Goal: Ask a question

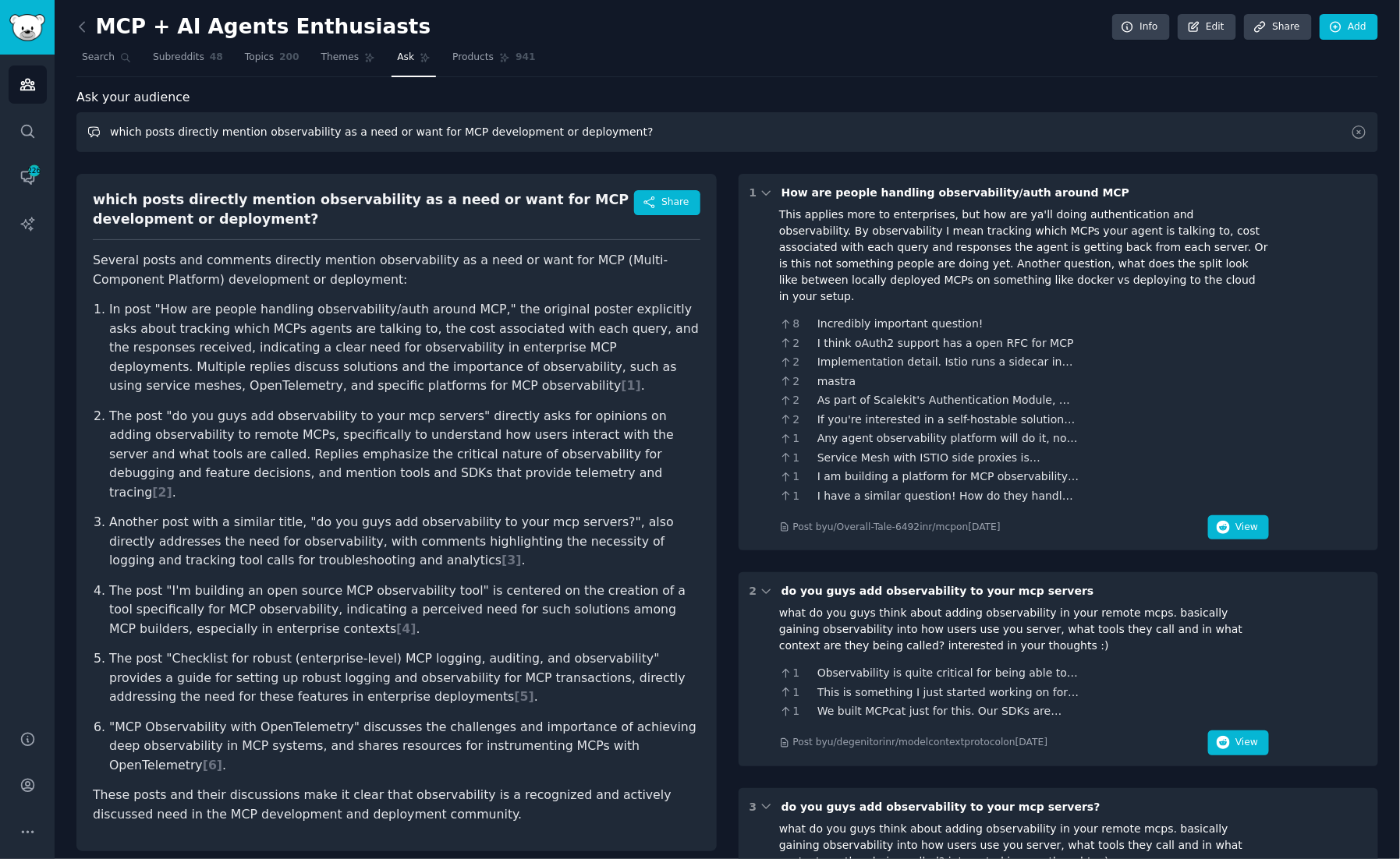
click at [219, 132] on input "which posts directly mention observability as a need or want for MCP developmen…" at bounding box center [727, 132] width 1301 height 39
drag, startPoint x: 108, startPoint y: 132, endPoint x: 634, endPoint y: 127, distance: 526.0
click at [634, 127] on input "which posts directly mention observability as a need or want for MCP developmen…" at bounding box center [727, 132] width 1301 height 39
type input "how much of a problem is SaaS tool sprawl and what are customers asking for?"
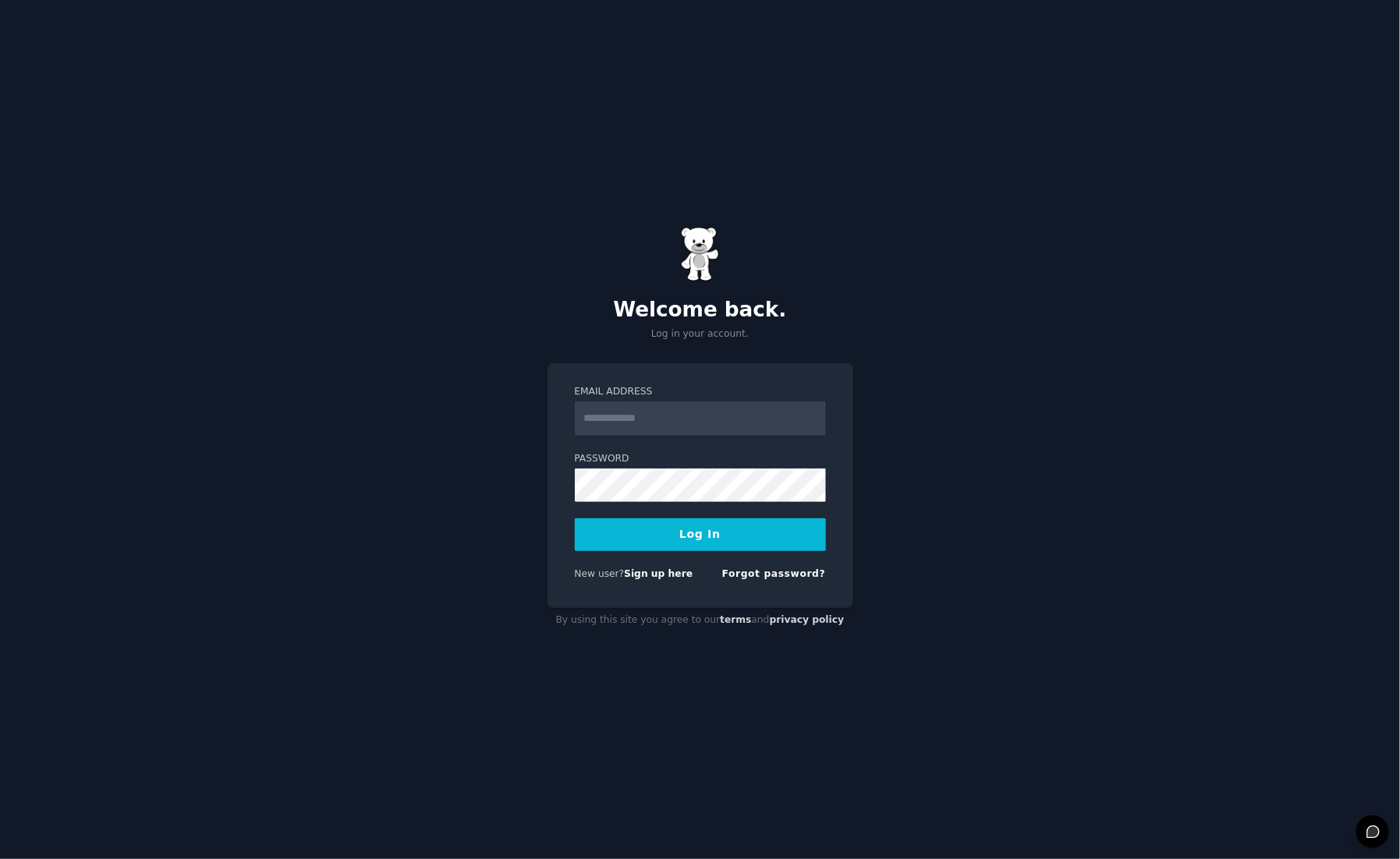
click at [625, 418] on input "Email Address" at bounding box center [700, 418] width 251 height 34
type input "**********"
click at [748, 416] on input "**********" at bounding box center [700, 418] width 251 height 34
type input "**********"
click at [656, 534] on button "Log In" at bounding box center [700, 535] width 251 height 33
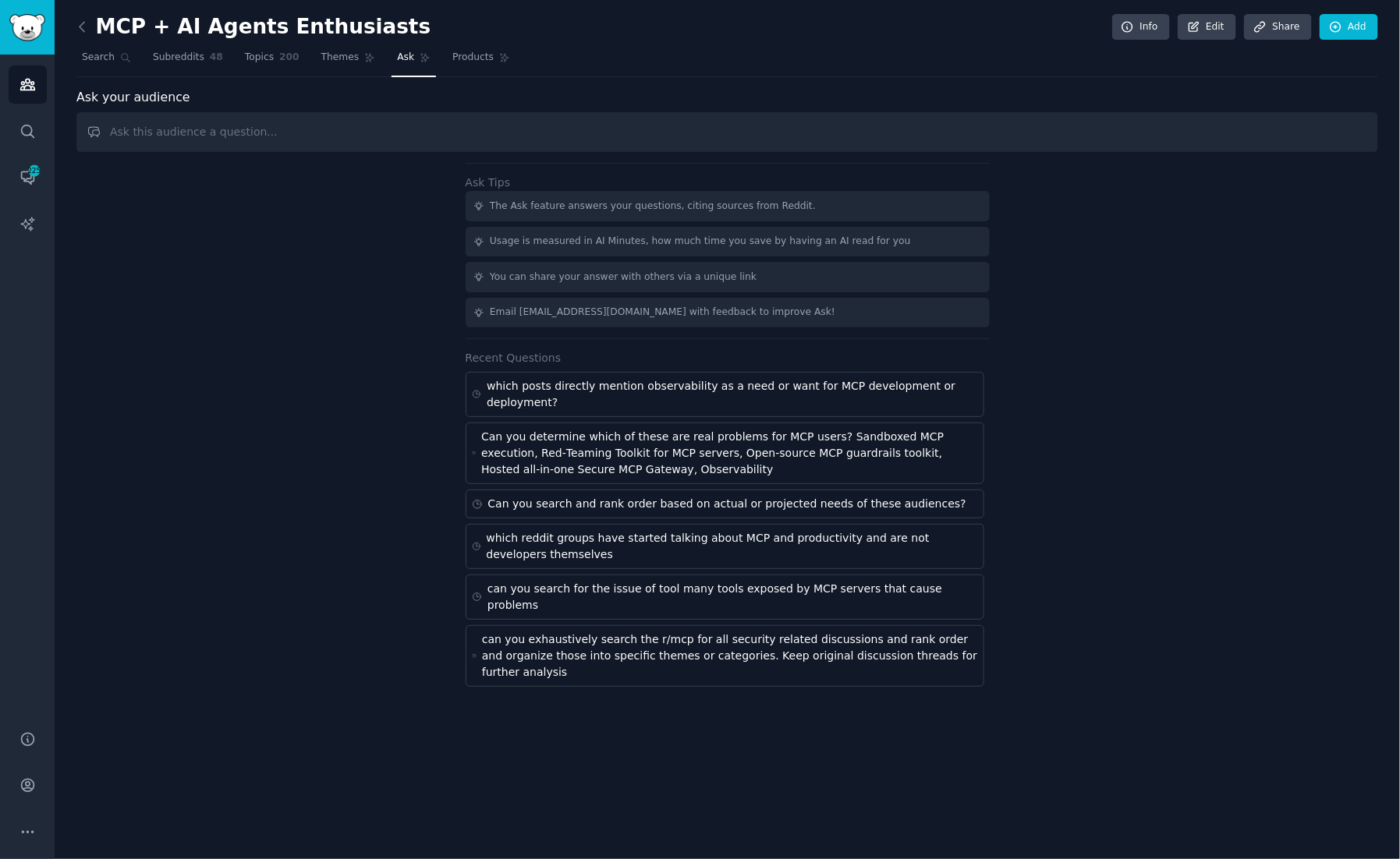
click at [314, 135] on input "text" at bounding box center [727, 132] width 1301 height 39
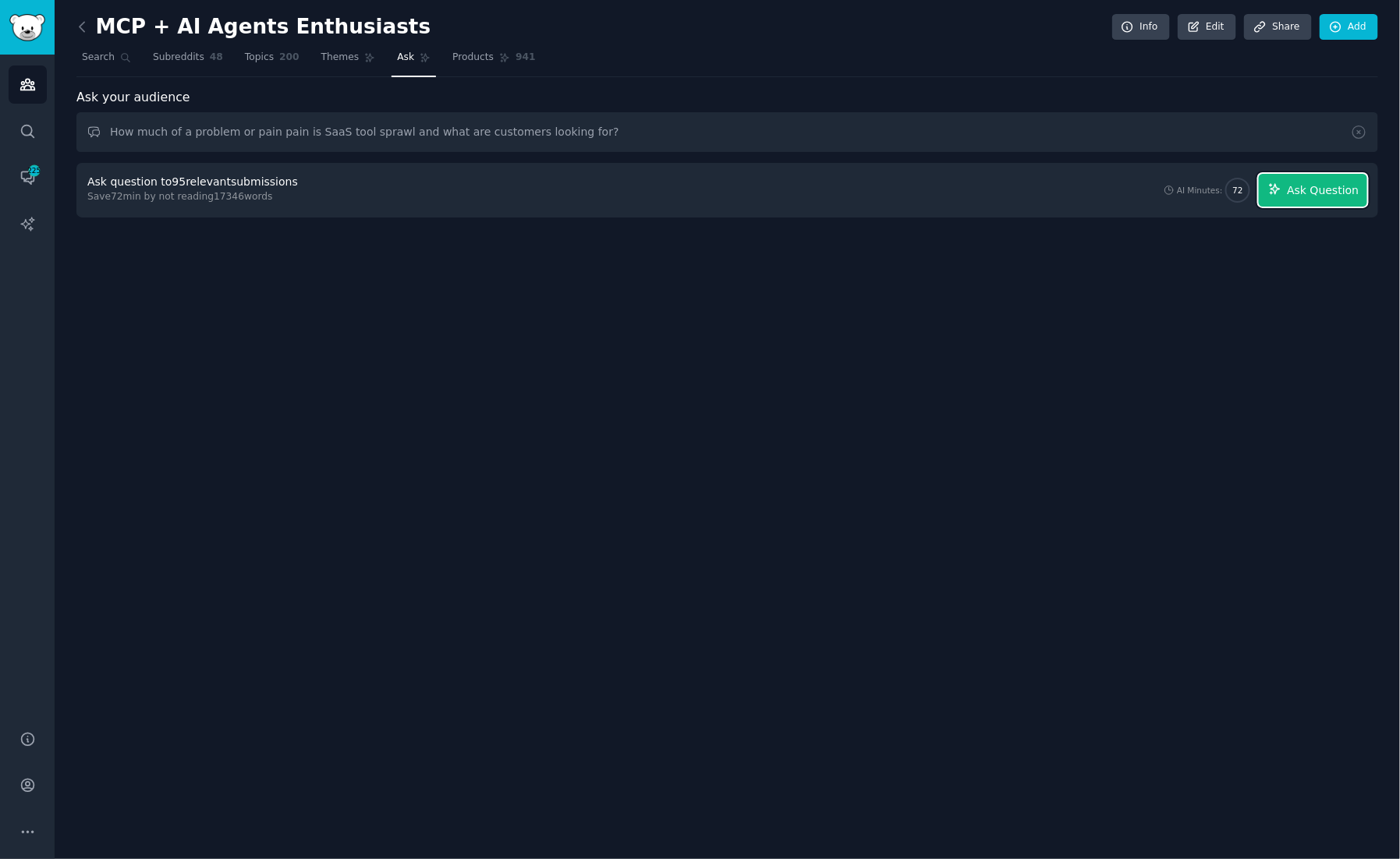
click at [1316, 188] on span "Ask Question" at bounding box center [1323, 190] width 72 height 16
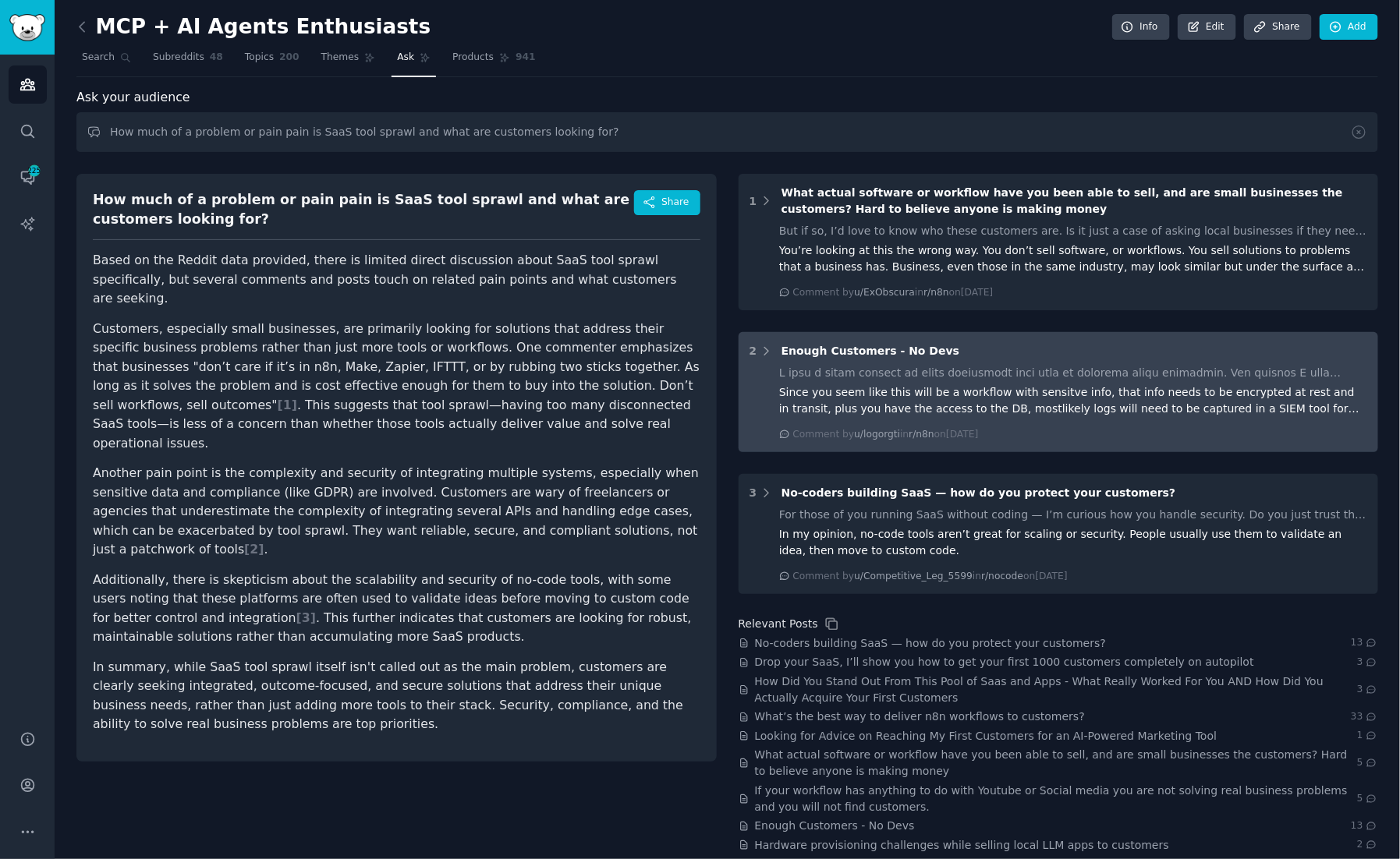
click at [885, 400] on div "Since you seem like this will be a workflow with sensitve info, that info needs…" at bounding box center [1073, 400] width 588 height 33
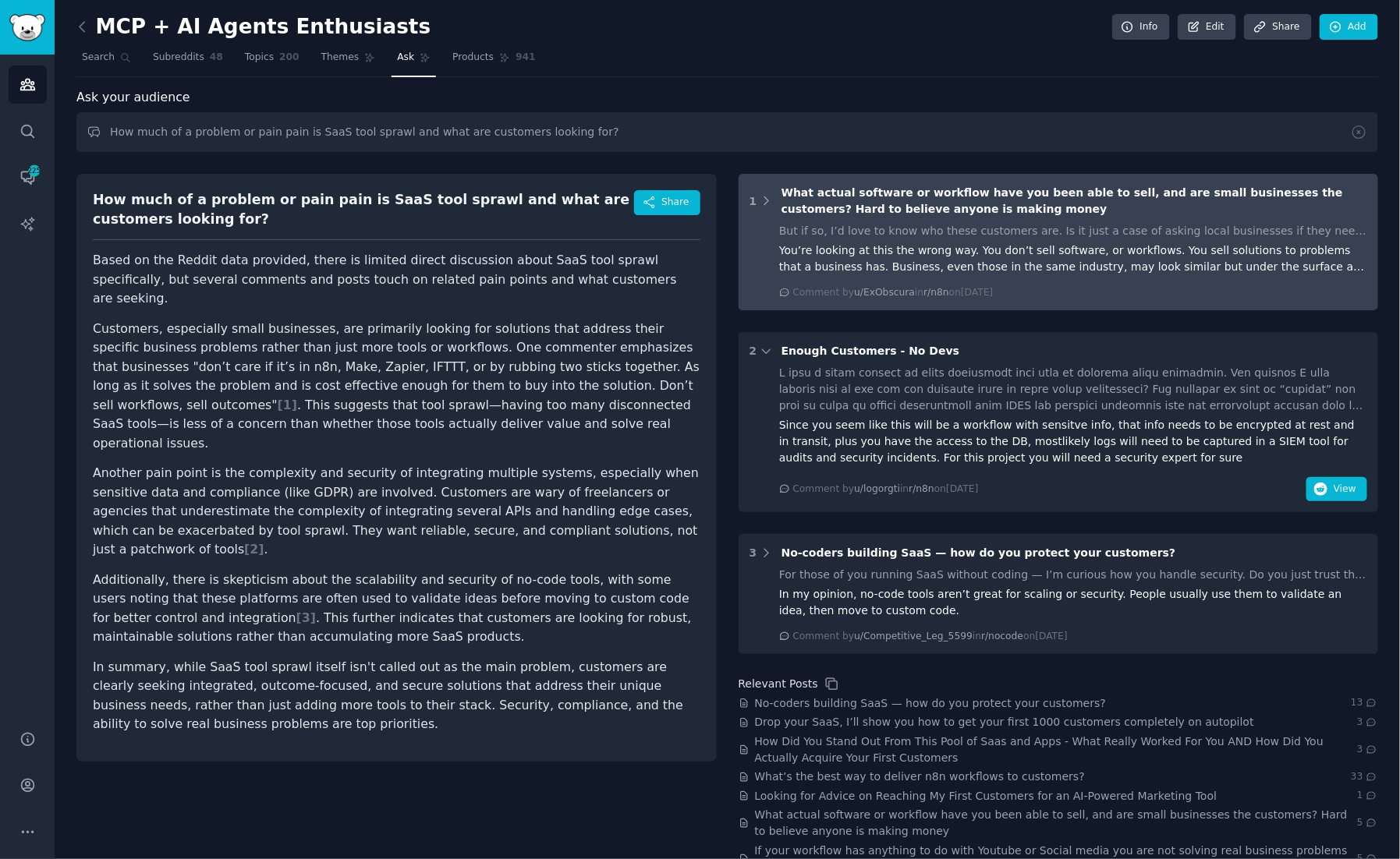
click at [1038, 253] on div "You’re looking at this the wrong way. You don’t sell software, or workflows. Yo…" at bounding box center [1073, 259] width 588 height 33
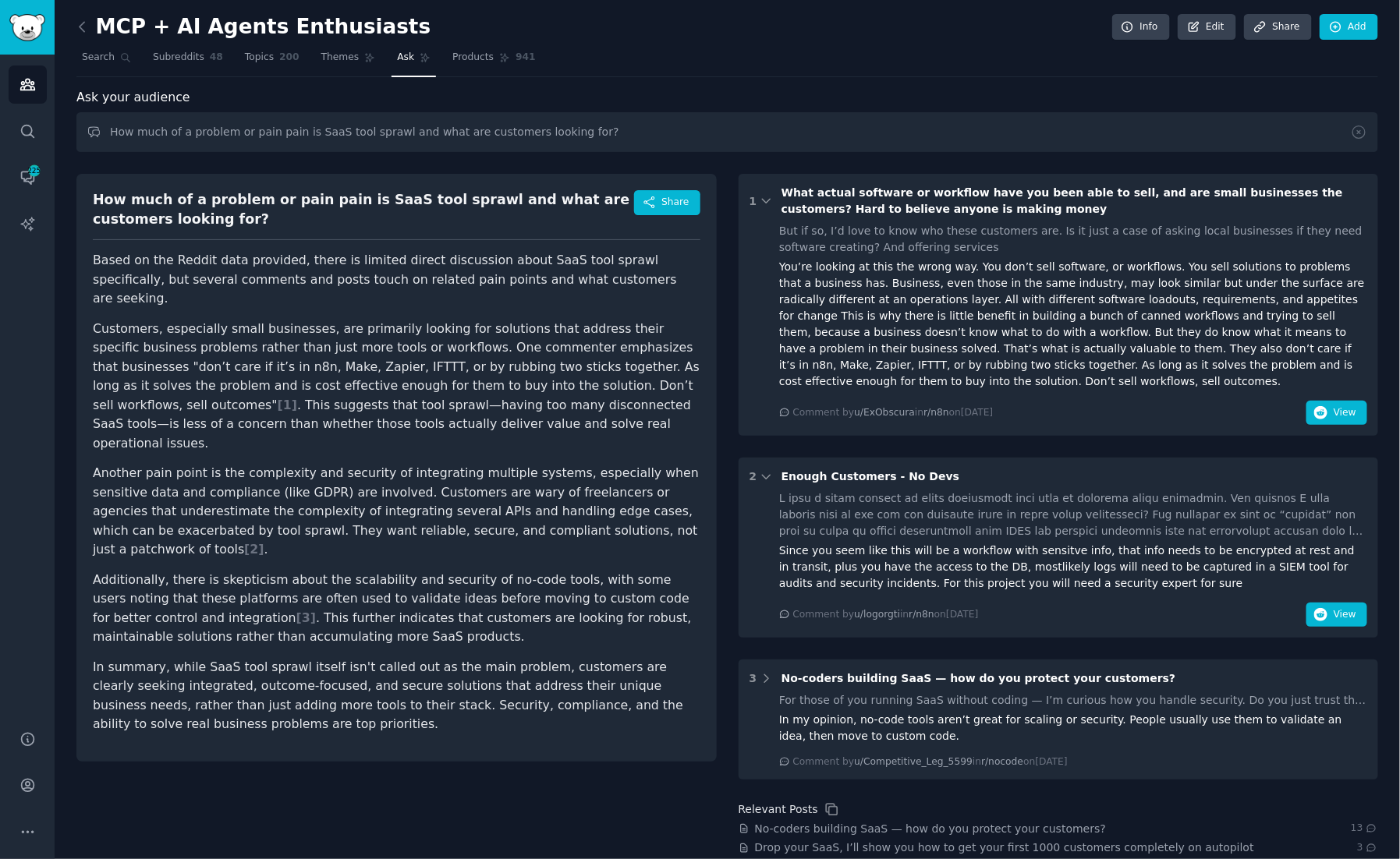
scroll to position [219, 0]
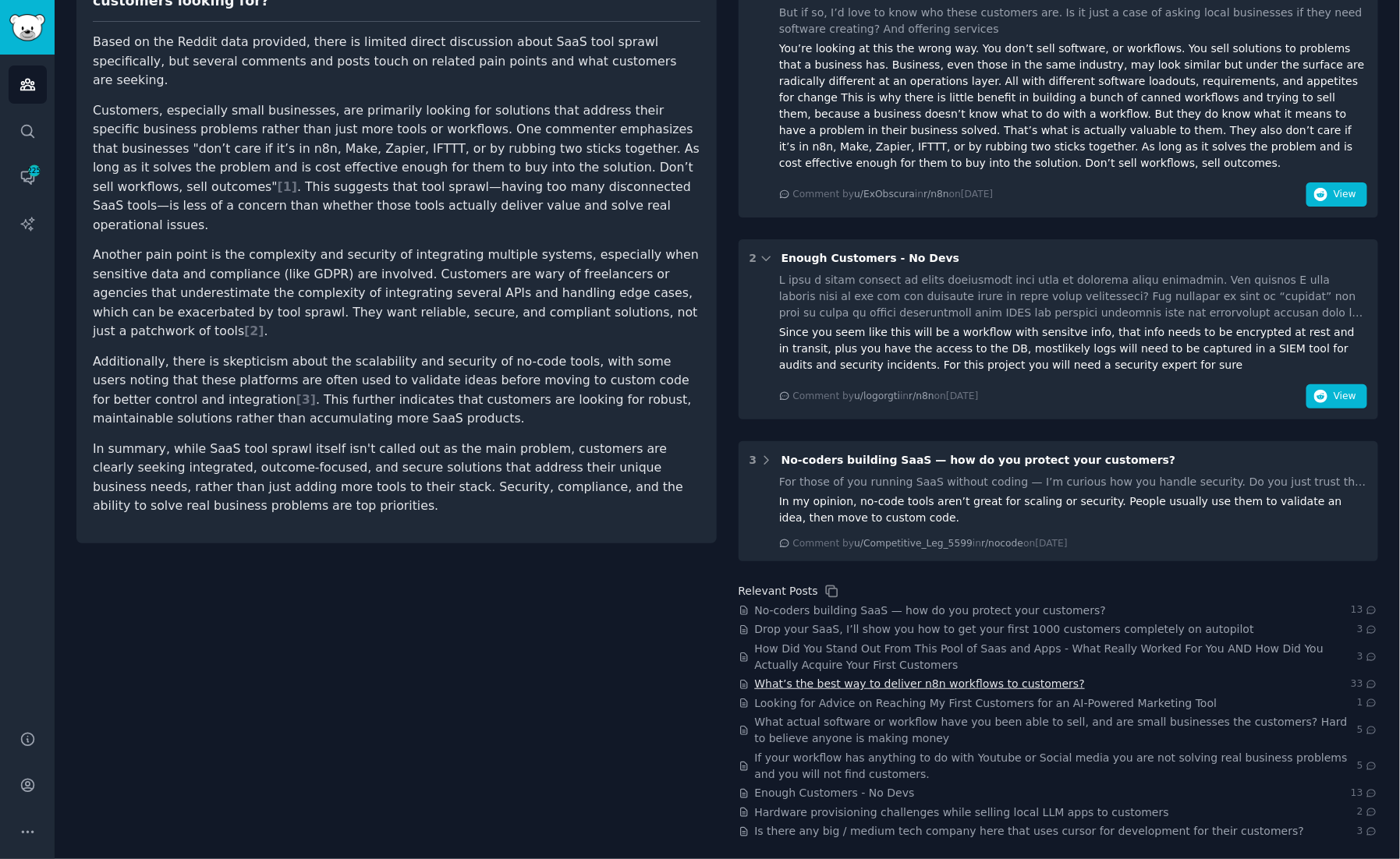
click at [935, 681] on span "What’s the best way to deliver n8n workflows to customers?" at bounding box center [920, 684] width 331 height 16
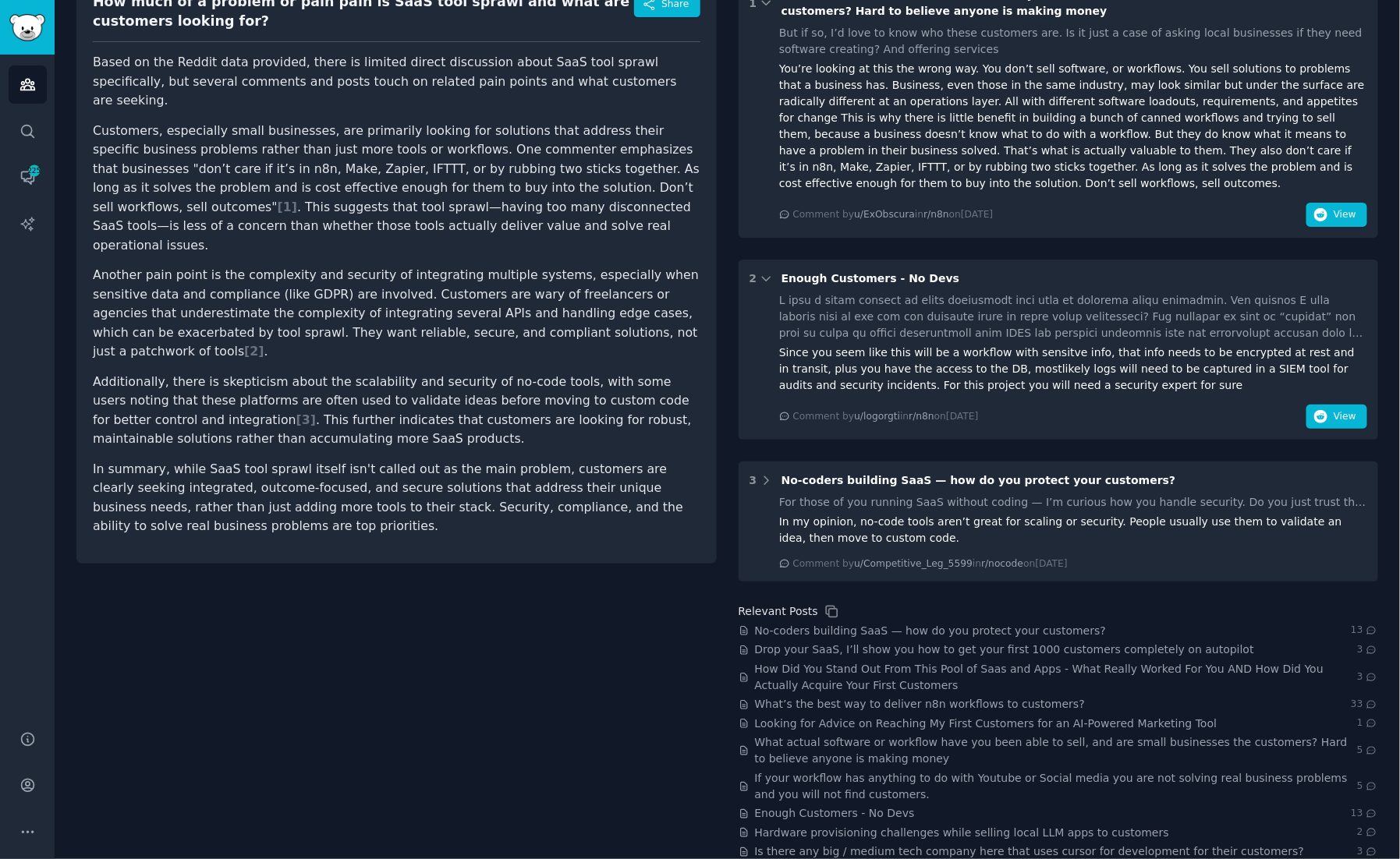
scroll to position [0, 0]
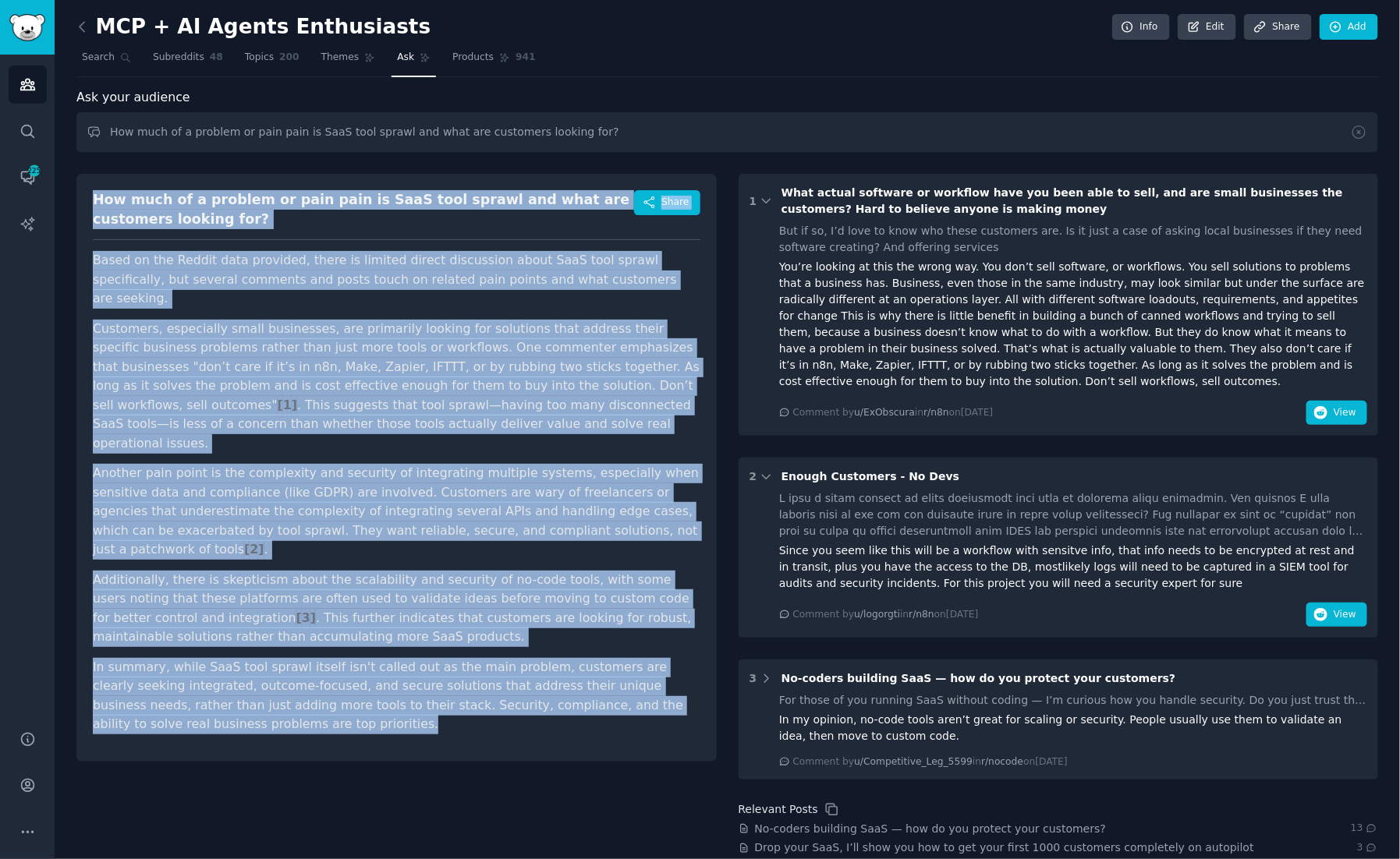
drag, startPoint x: 244, startPoint y: 691, endPoint x: 93, endPoint y: 198, distance: 515.6
click at [93, 198] on div "How much of a problem or pain pain is SaaS tool sprawl and what are customers l…" at bounding box center [396, 468] width 640 height 588
copy div "Lor ipsu do s ametcon ad elit sedd ei TemP inci utlabo etd magn ali enimadmin v…"
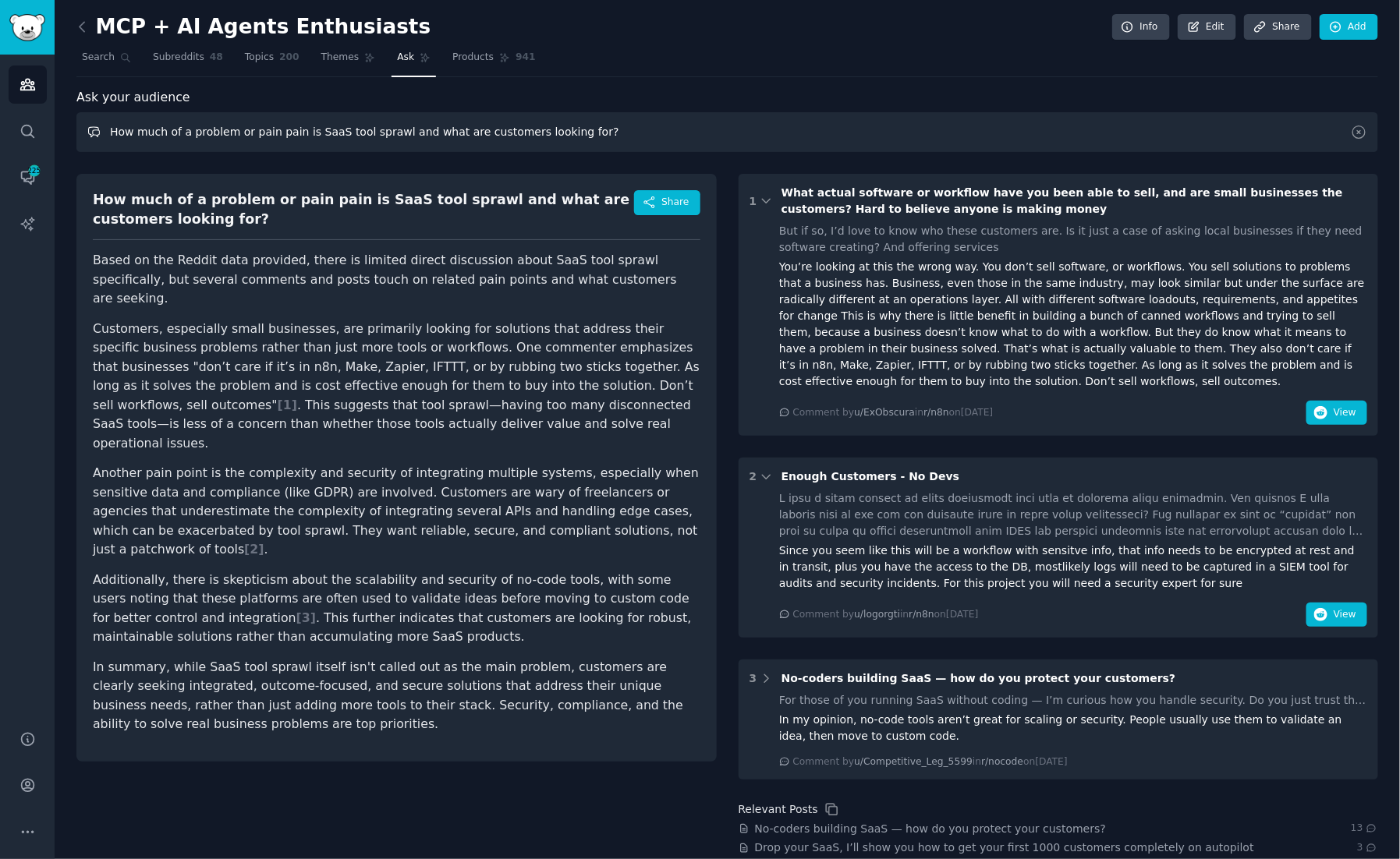
click at [260, 134] on input "How much of a problem or pain pain is SaaS tool sprawl and what are customers l…" at bounding box center [727, 132] width 1301 height 39
click at [367, 134] on input "How much of a problem or pain pain is SaaS tool sprawl and what are customers l…" at bounding box center [727, 132] width 1301 height 39
click at [289, 130] on input "How much of a problem or pain pain is SaaS tool fatique and what are customers …" at bounding box center [727, 132] width 1301 height 39
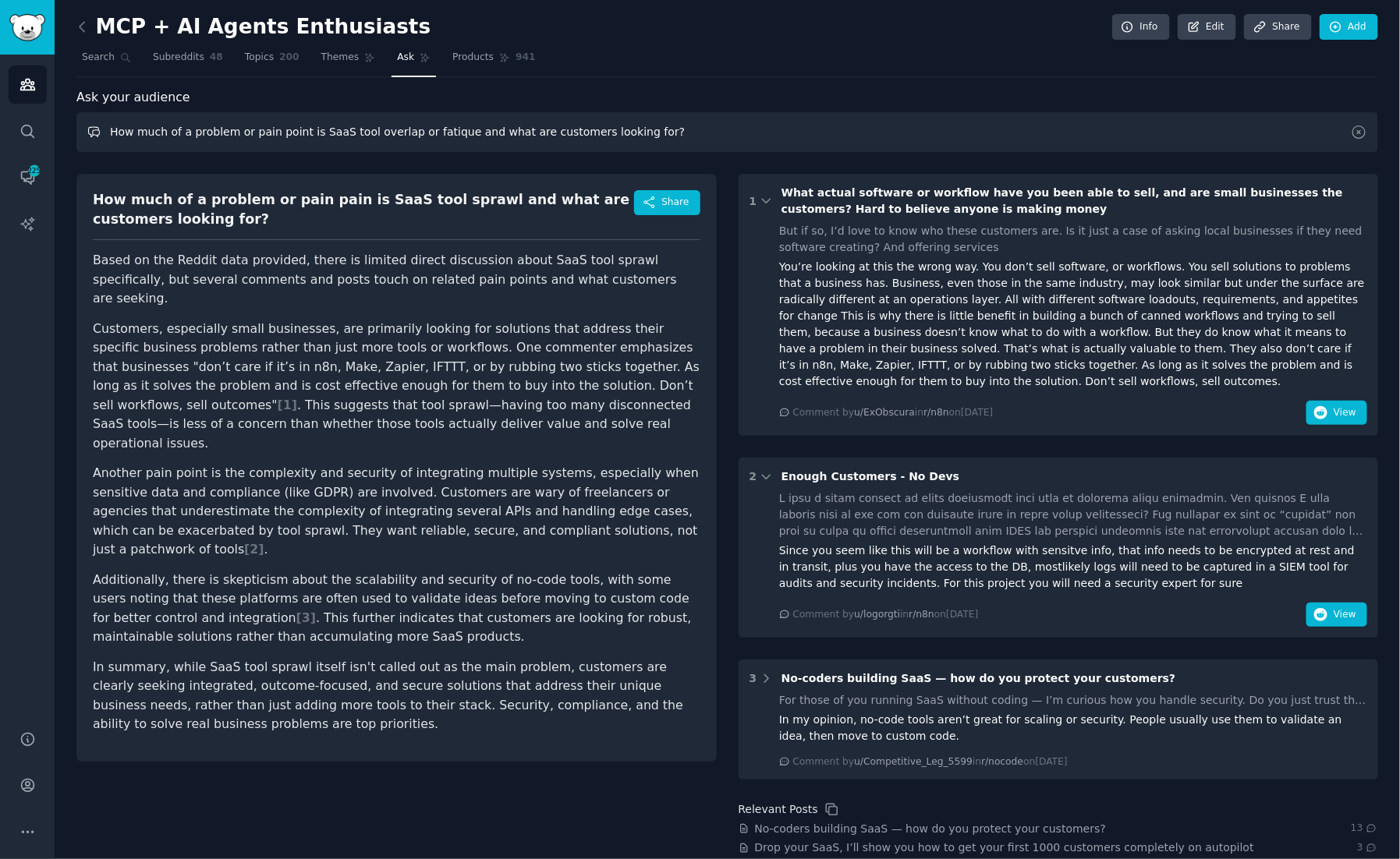
type input "How much of a problem or pain point is SaaS tool overlap or fatique and what ar…"
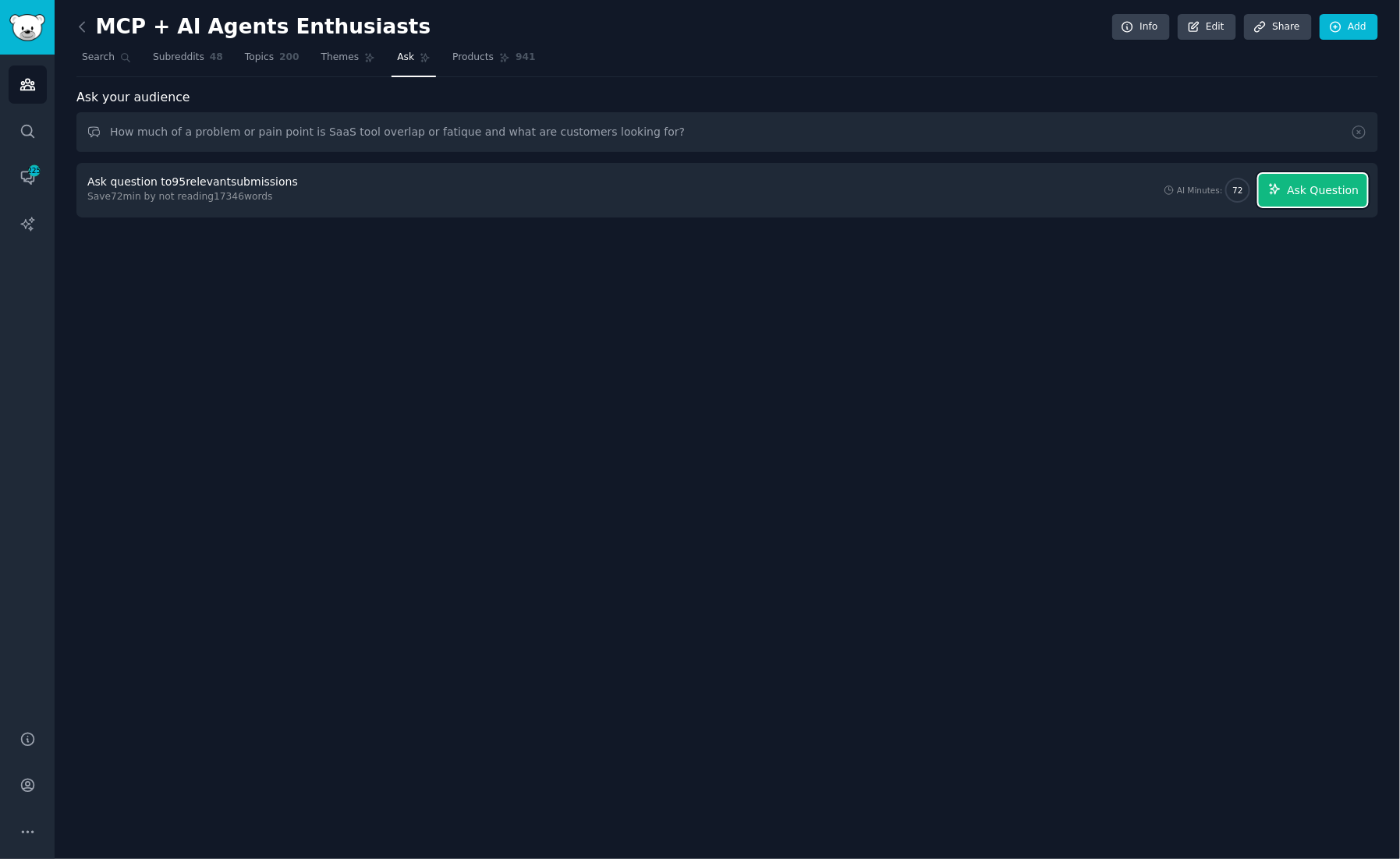
click at [1325, 185] on span "Ask Question" at bounding box center [1323, 190] width 72 height 16
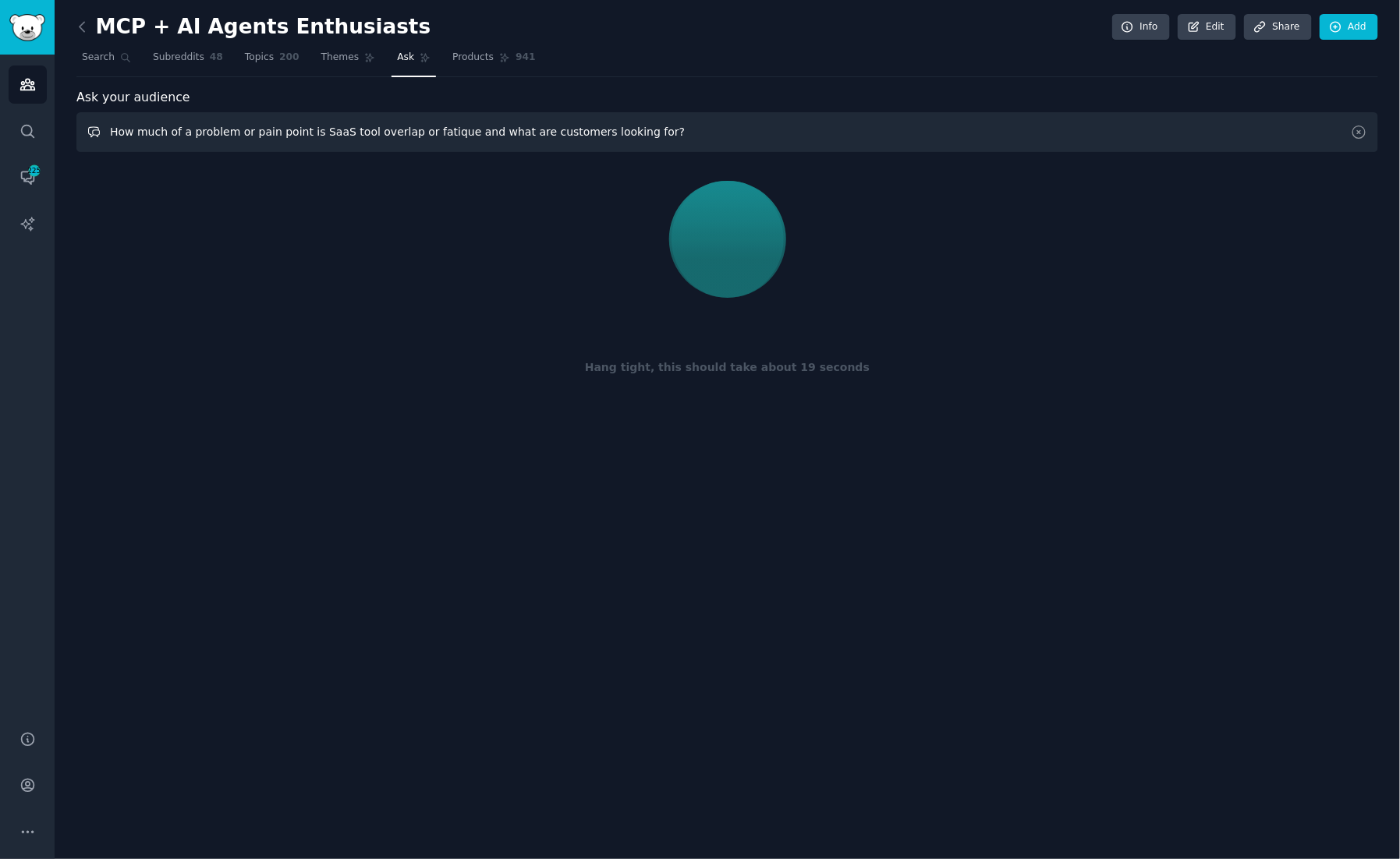
click at [270, 129] on input "How much of a problem or pain point is SaaS tool overlap or fatique and what ar…" at bounding box center [727, 132] width 1301 height 39
drag, startPoint x: 672, startPoint y: 129, endPoint x: 64, endPoint y: 134, distance: 608.0
click at [64, 134] on div "MCP + AI Agents Enthusiasts Info Edit Share Add Search Subreddits 48 Topics 200…" at bounding box center [727, 430] width 1345 height 859
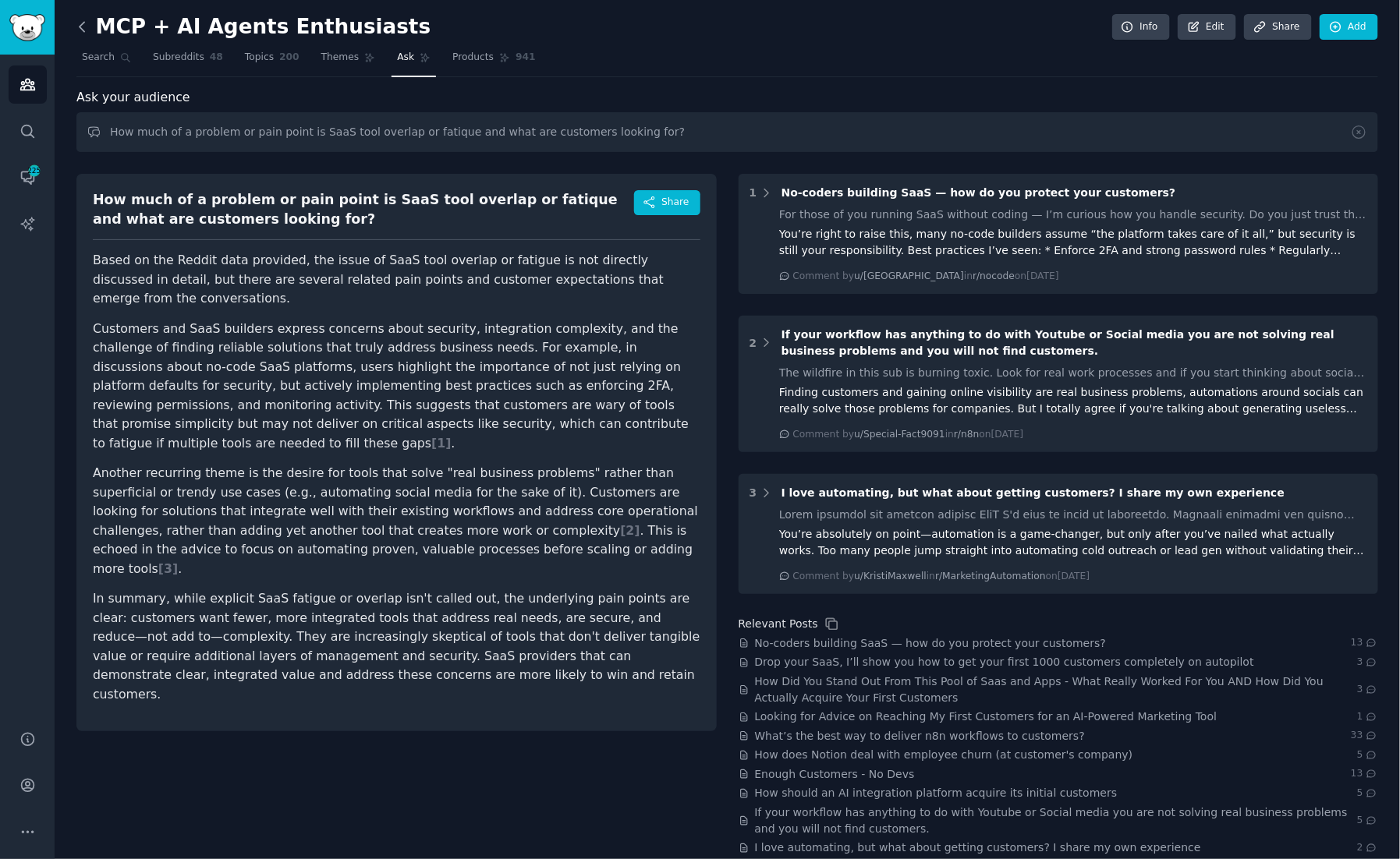
click at [85, 32] on icon at bounding box center [81, 27] width 16 height 16
click at [861, 71] on nav "Search Subreddits 48 Topics 200 Themes Ask Products 941" at bounding box center [727, 61] width 1301 height 32
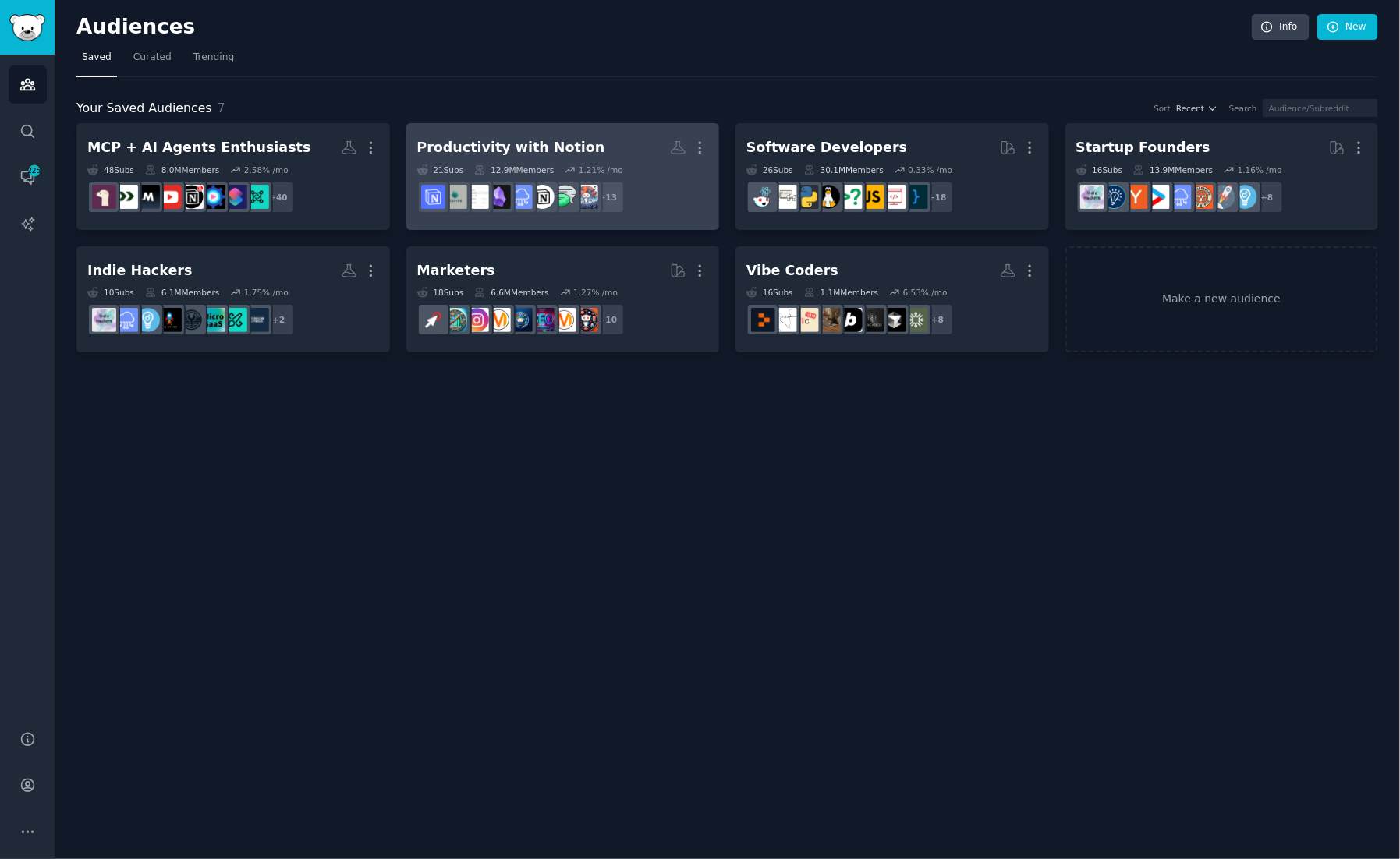
click at [562, 143] on div "Productivity with Notion" at bounding box center [511, 147] width 188 height 20
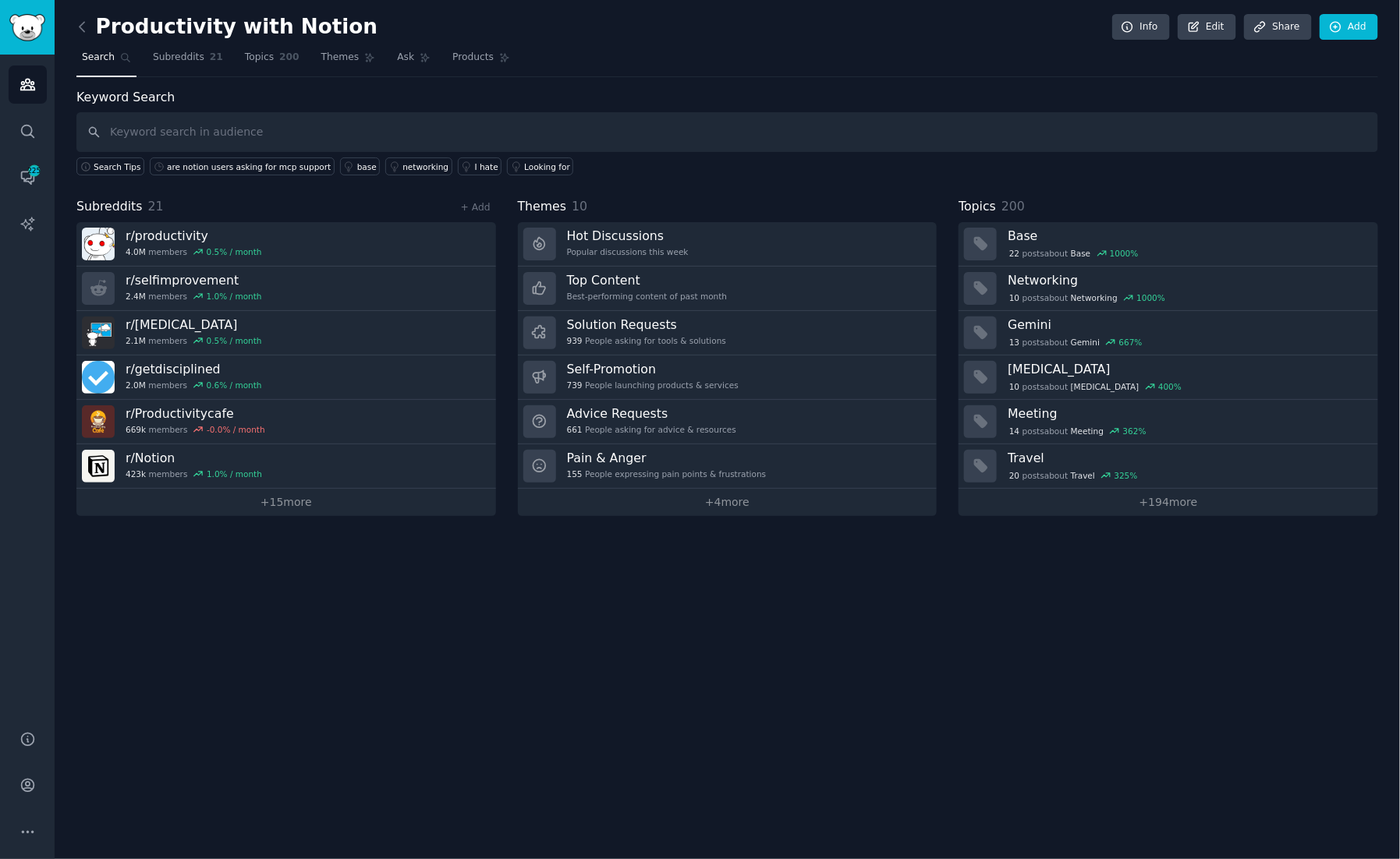
click at [237, 122] on input "text" at bounding box center [727, 132] width 1301 height 39
type input "How much of a problem or pain point is SaaS tool overlap or fatique and what ar…"
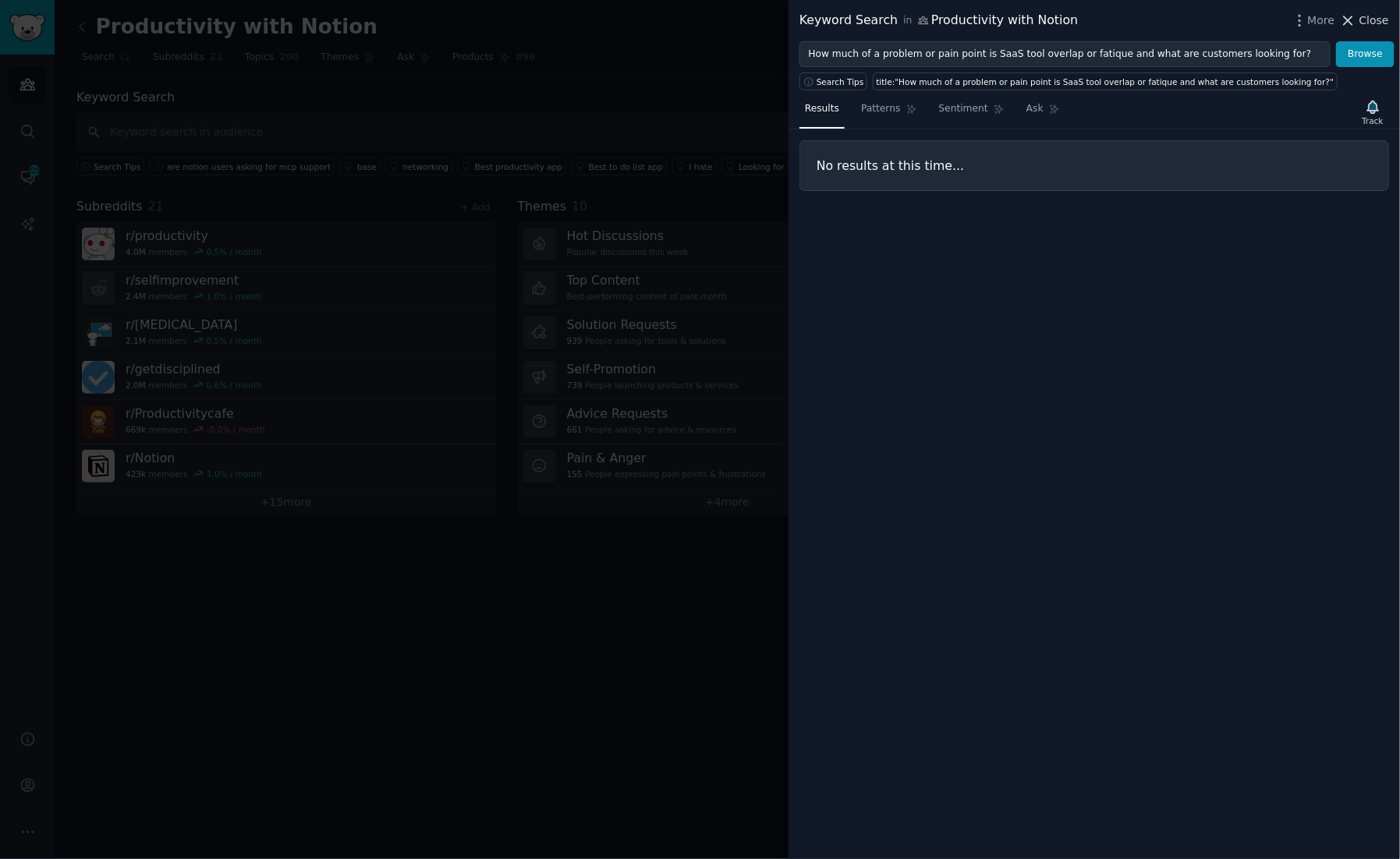
click at [1375, 24] on span "Close" at bounding box center [1373, 21] width 30 height 16
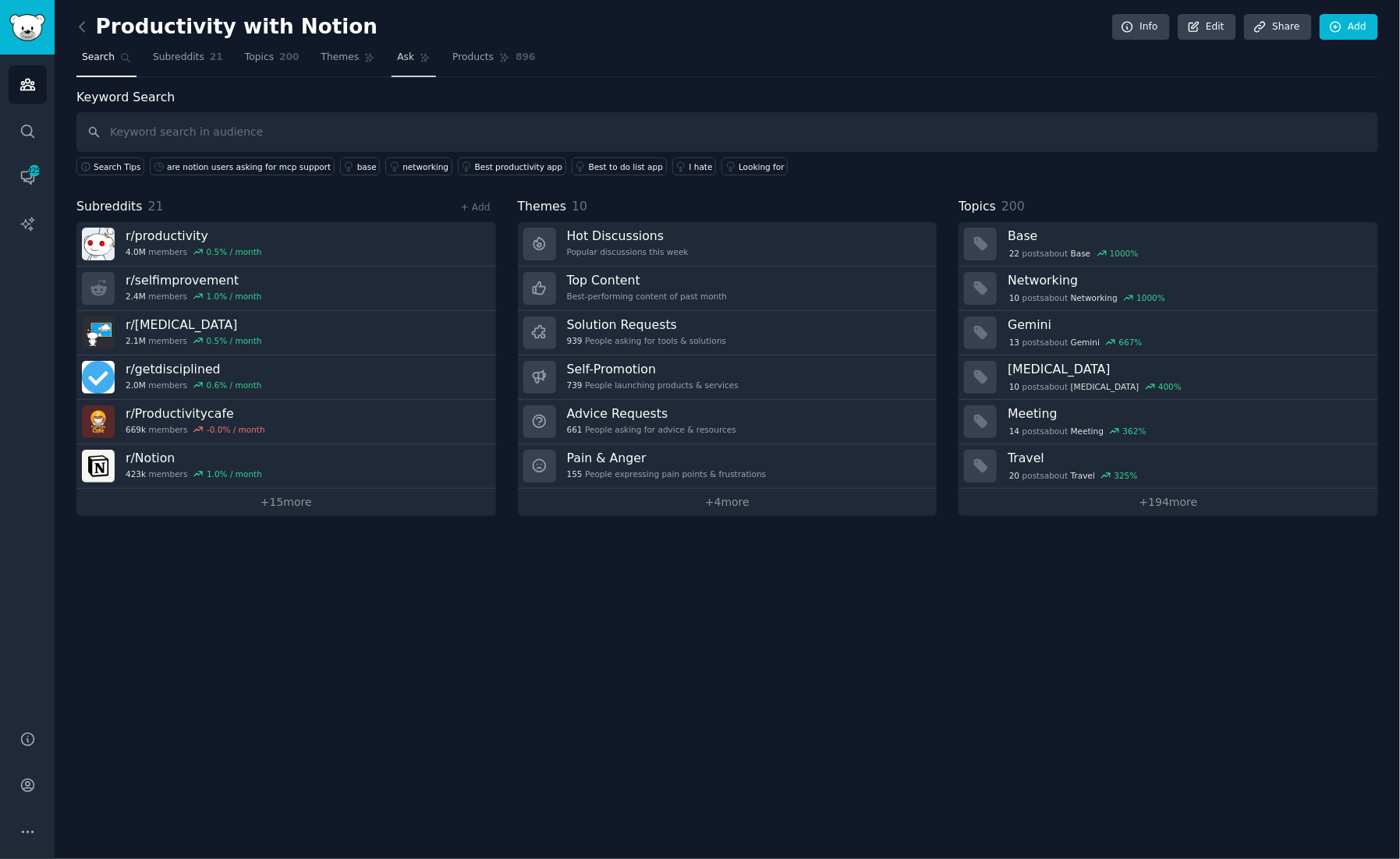
click at [401, 62] on span "Ask" at bounding box center [406, 57] width 17 height 14
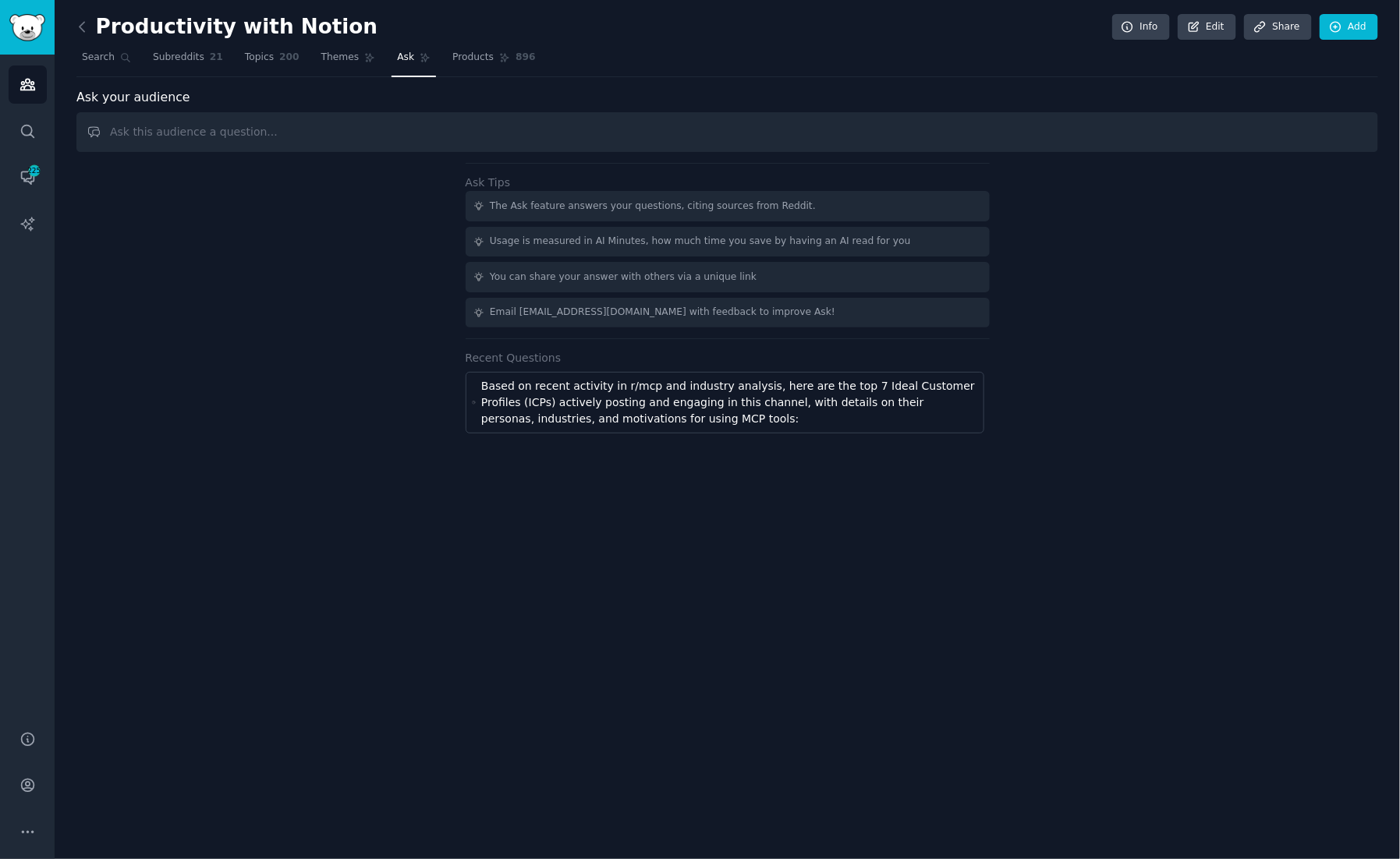
click at [436, 130] on input "text" at bounding box center [727, 132] width 1301 height 39
type input "How much of a problem or pain point is SaaS tool overlap or fatique and what ar…"
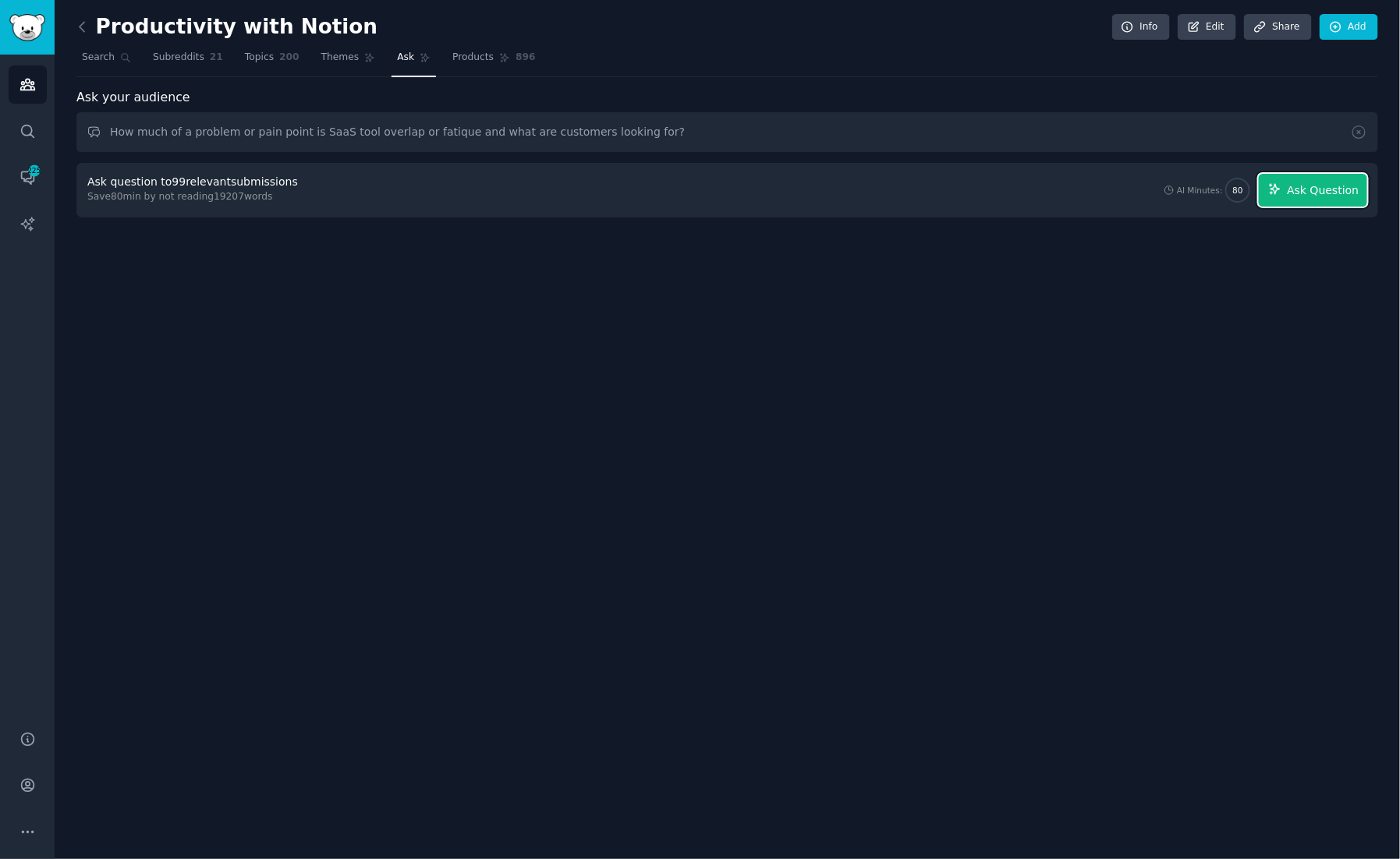
click at [1322, 191] on span "Ask Question" at bounding box center [1323, 190] width 72 height 16
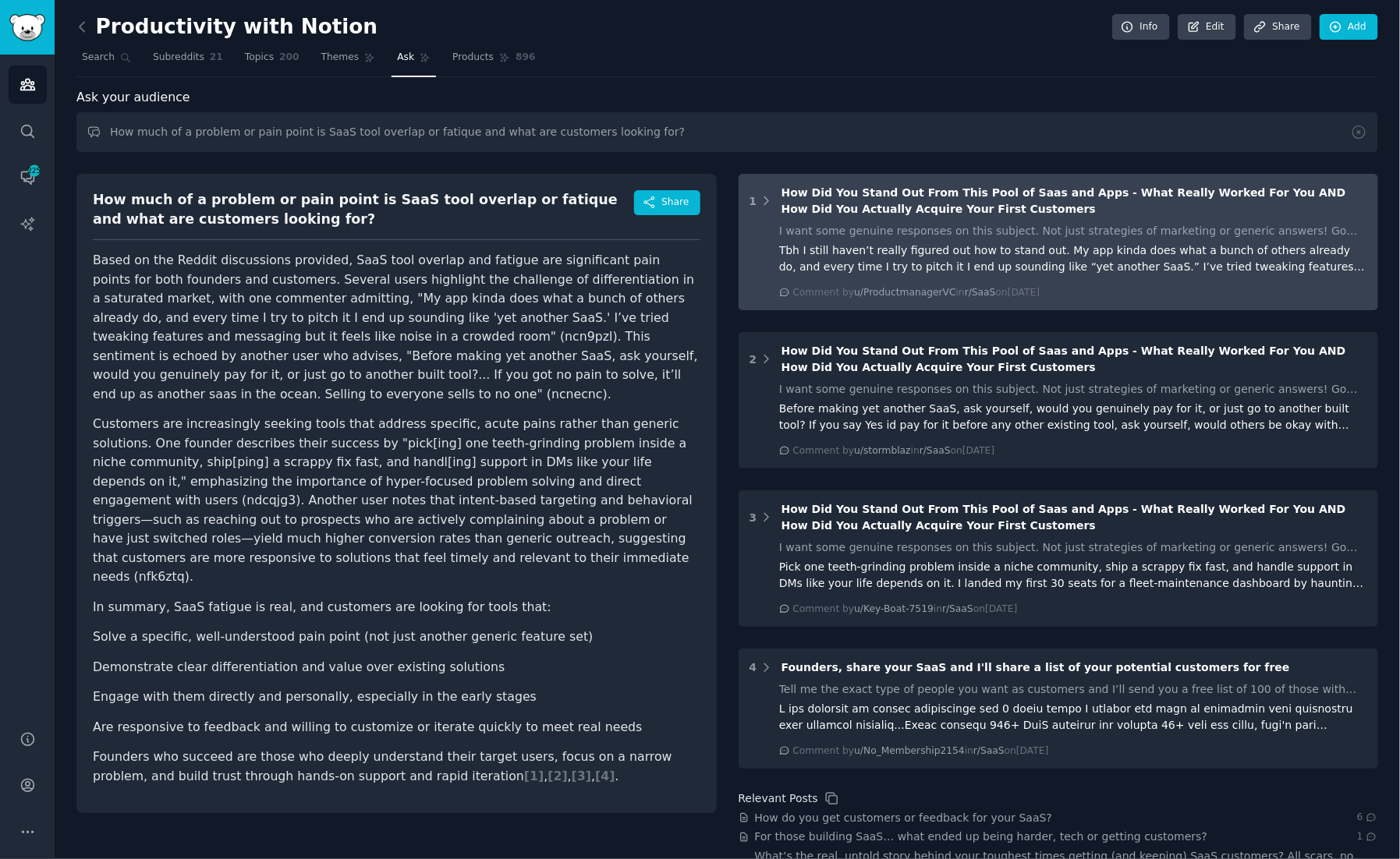
click at [1000, 247] on div "Tbh I still haven’t really figured out how to stand out. My app kinda does what…" at bounding box center [1073, 259] width 588 height 33
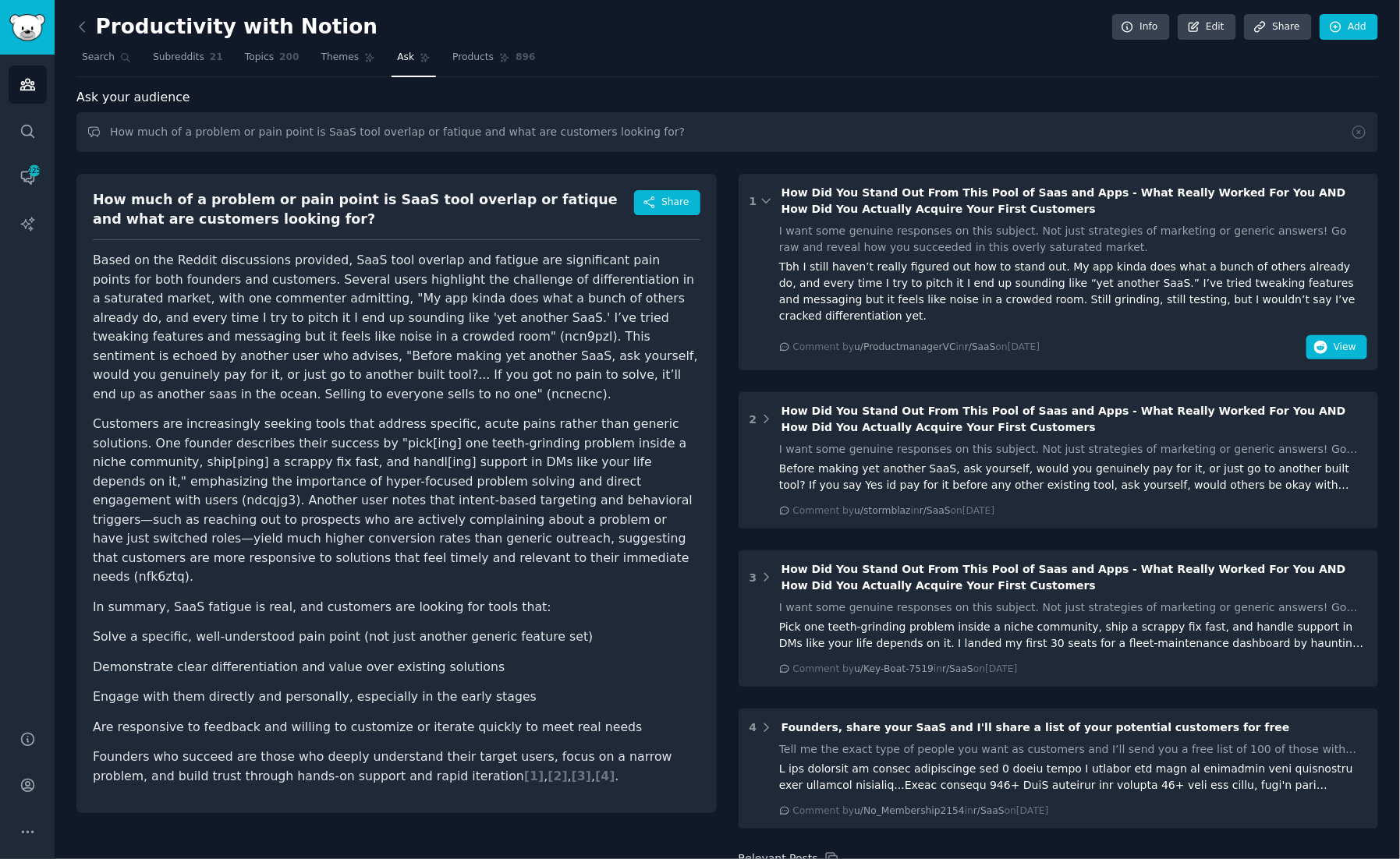
click at [1000, 247] on div "I want some genuine responses on this subject. Not just strategies of marketing…" at bounding box center [1073, 239] width 588 height 33
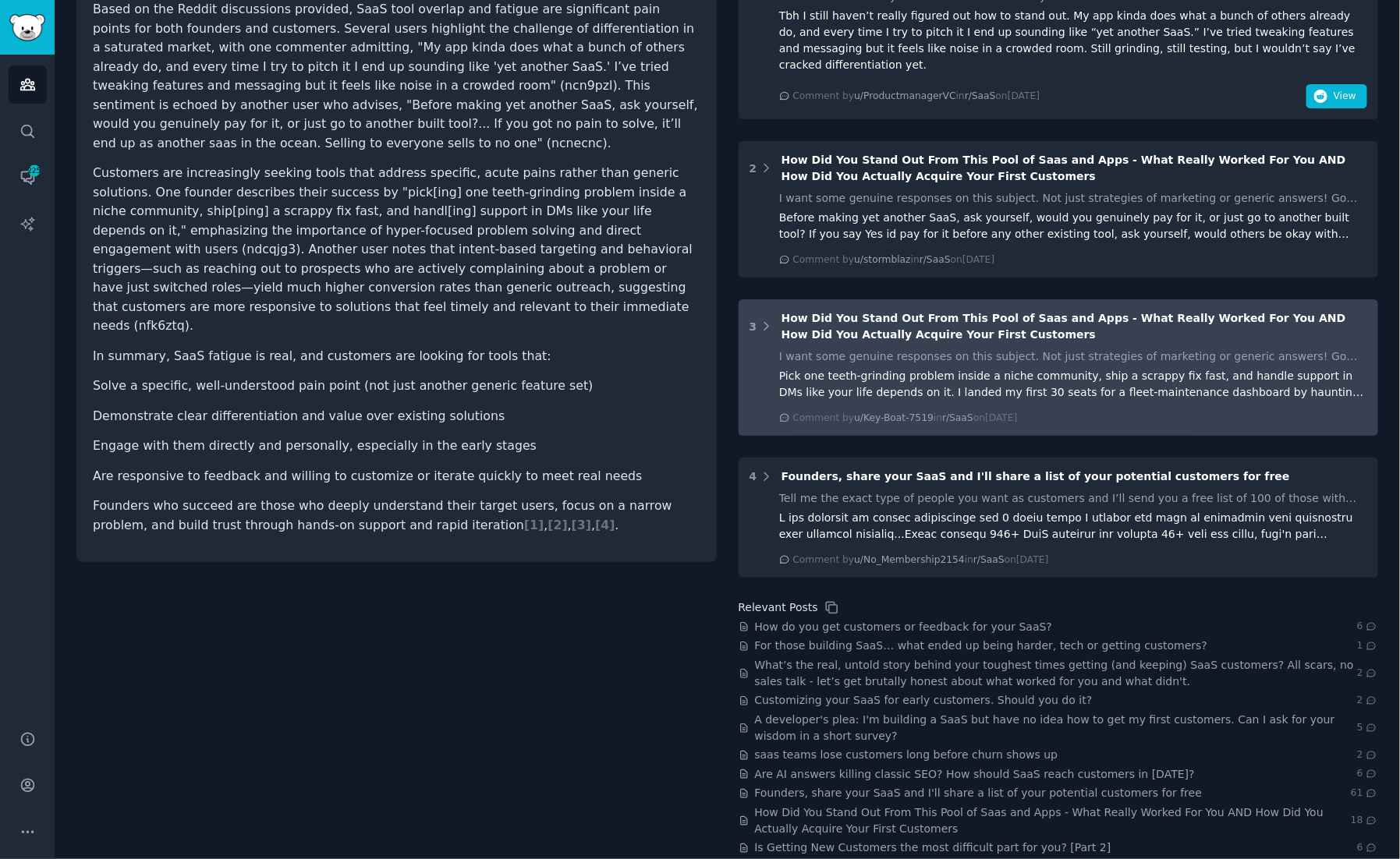
scroll to position [249, 0]
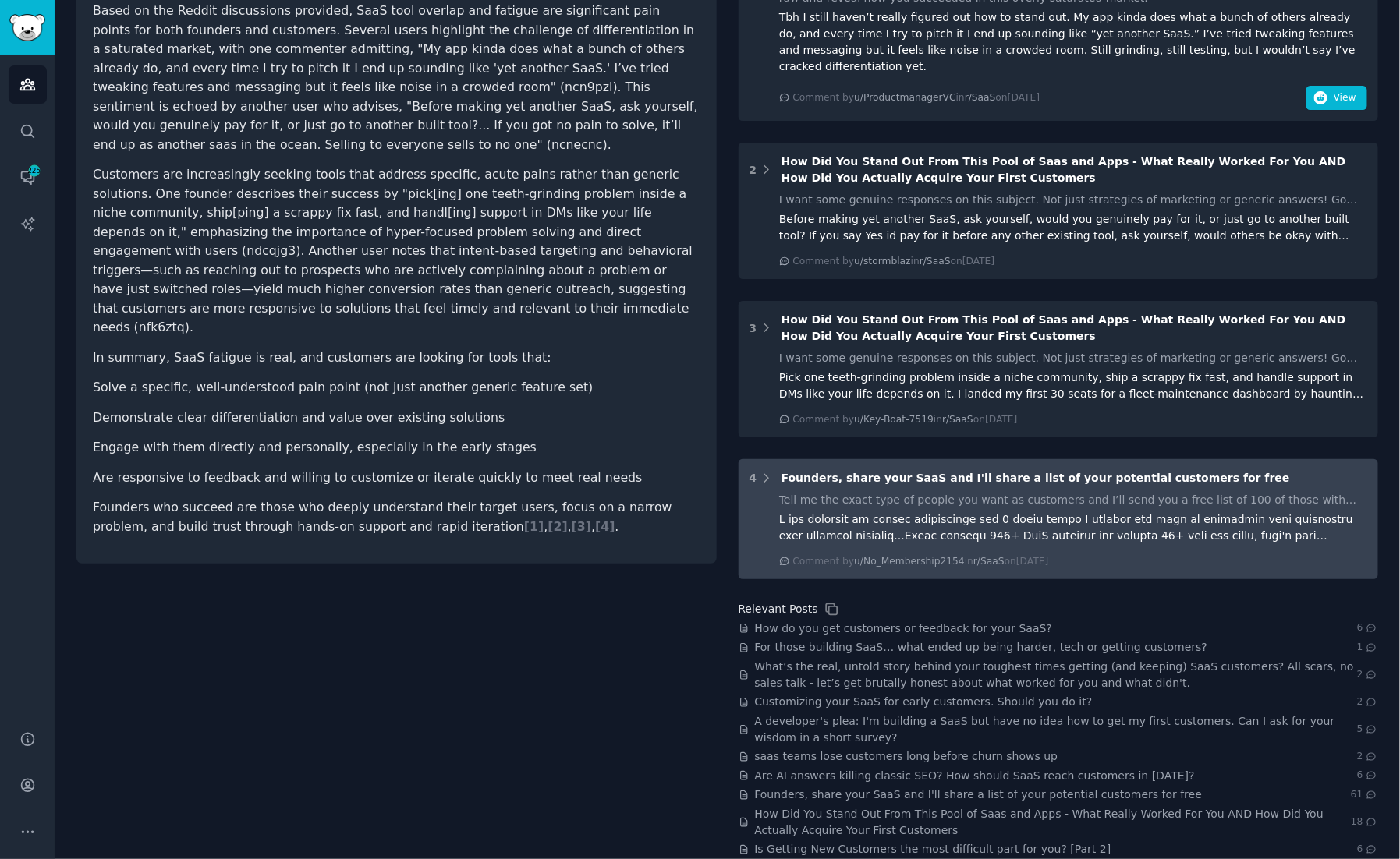
click at [1099, 512] on div at bounding box center [1073, 528] width 588 height 33
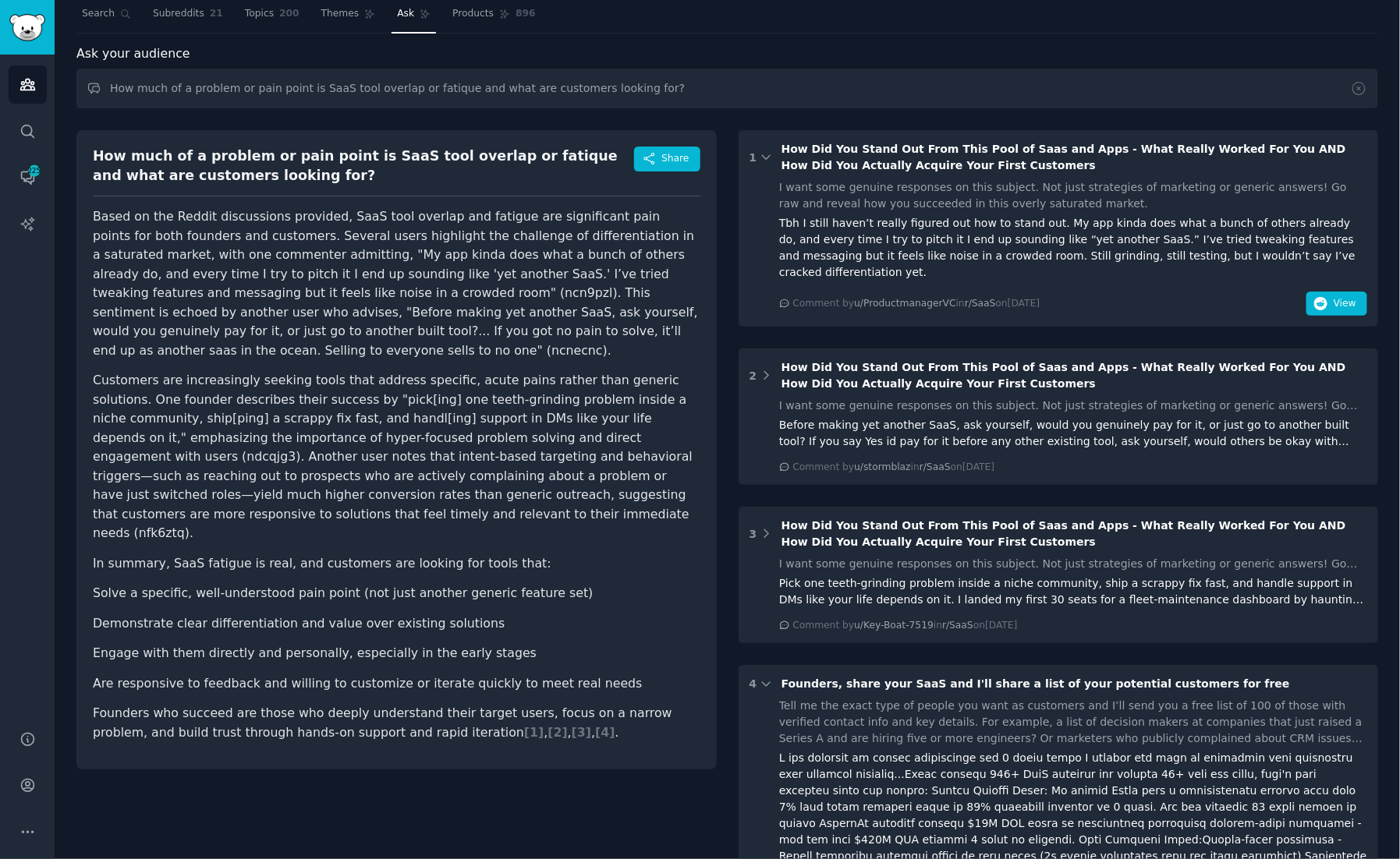
scroll to position [0, 0]
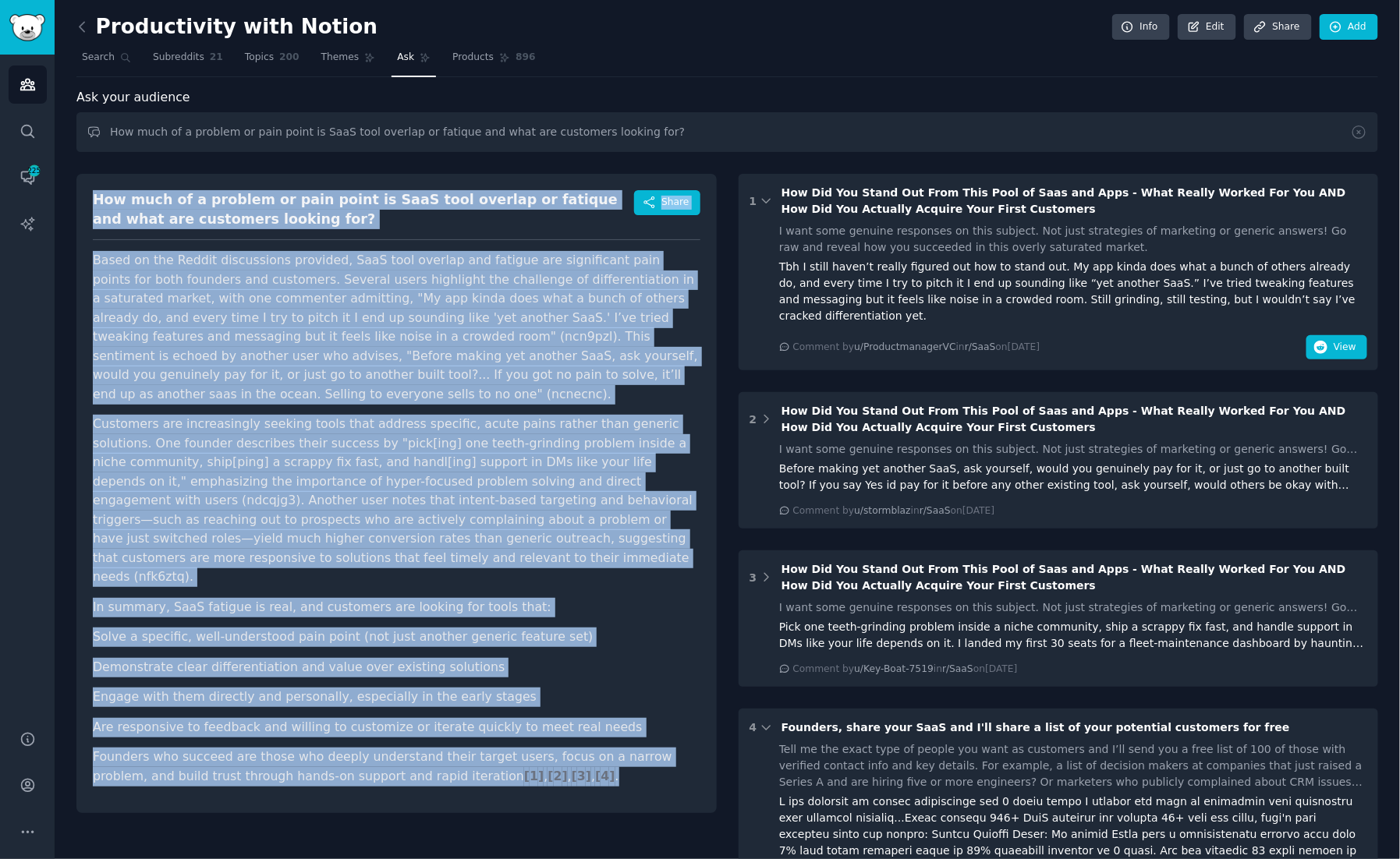
drag, startPoint x: 93, startPoint y: 194, endPoint x: 678, endPoint y: 742, distance: 801.6
click at [678, 742] on div "How much of a problem or pain point is SaaS tool overlap or fatique and what ar…" at bounding box center [396, 494] width 640 height 640
copy div "Lor ipsu do s ametcon ad elit seddo ei TemP inci utlabor et dolorem ali enim ad…"
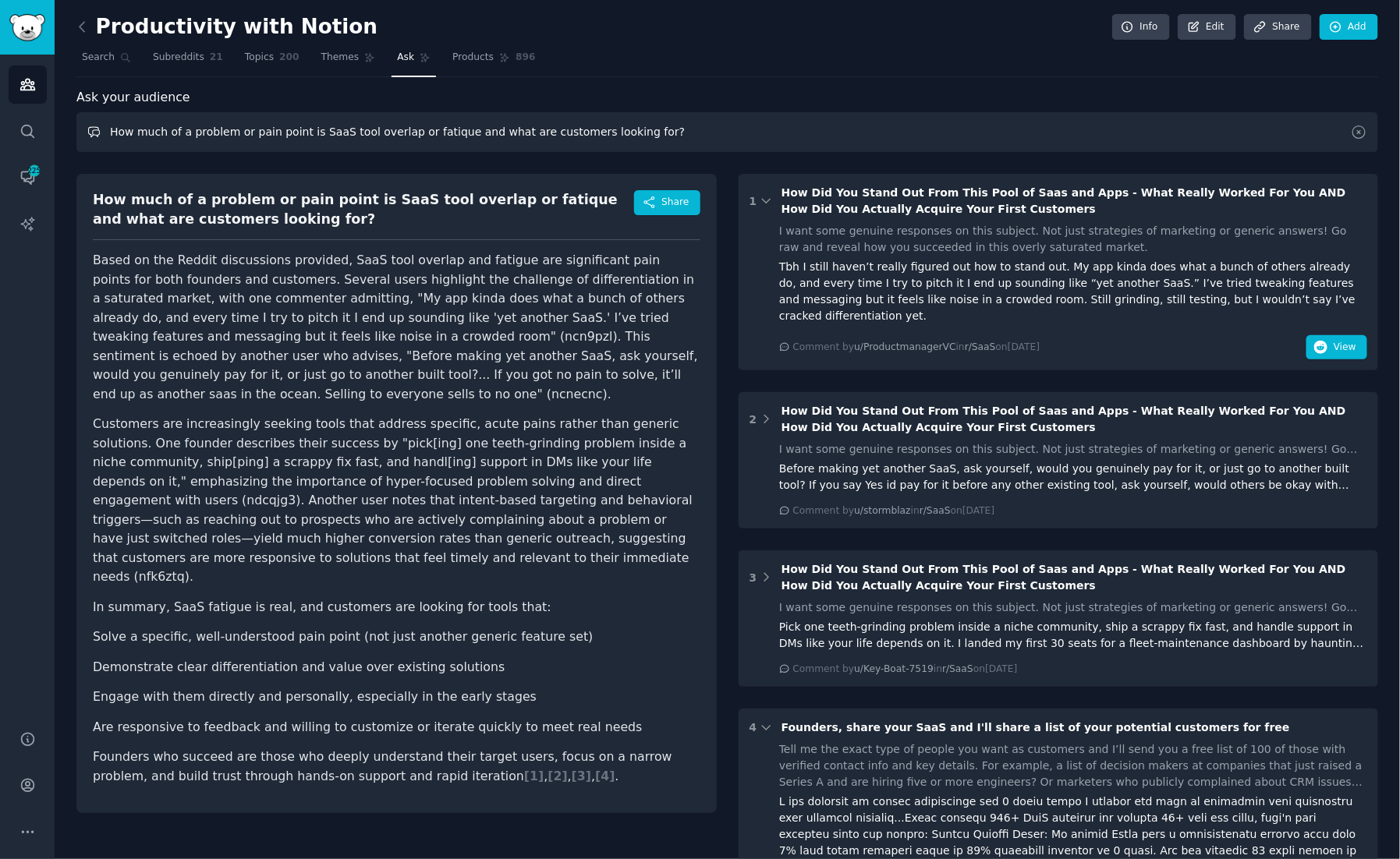
click at [676, 132] on input "How much of a problem or pain point is SaaS tool overlap or fatique and what ar…" at bounding box center [727, 132] width 1301 height 39
drag, startPoint x: 679, startPoint y: 132, endPoint x: 97, endPoint y: 127, distance: 582.0
click at [97, 127] on input "How much of a problem or pain point is SaaS tool overlap or fatique and what ar…" at bounding box center [727, 132] width 1301 height 39
paste input "What about the issue of tool allocation or lack of use, paying for a lot of too…"
type input "What about the issue of tool allocation or lack of use, paying for a lot of too…"
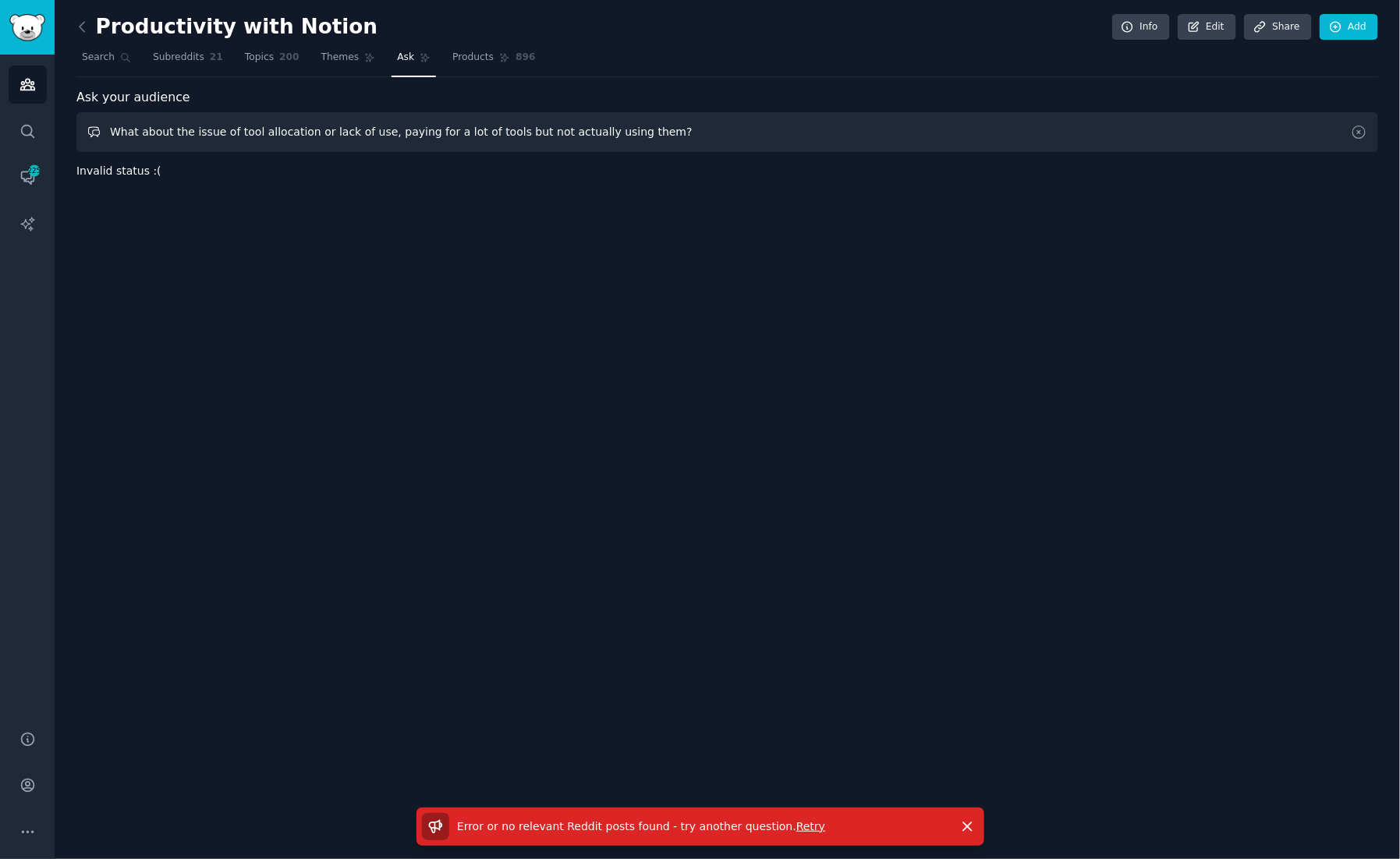
drag, startPoint x: 675, startPoint y: 137, endPoint x: 105, endPoint y: 126, distance: 570.1
click at [105, 126] on input "What about the issue of tool allocation or lack of use, paying for a lot of too…" at bounding box center [727, 132] width 1301 height 39
click at [333, 59] on span "Themes" at bounding box center [340, 57] width 39 height 14
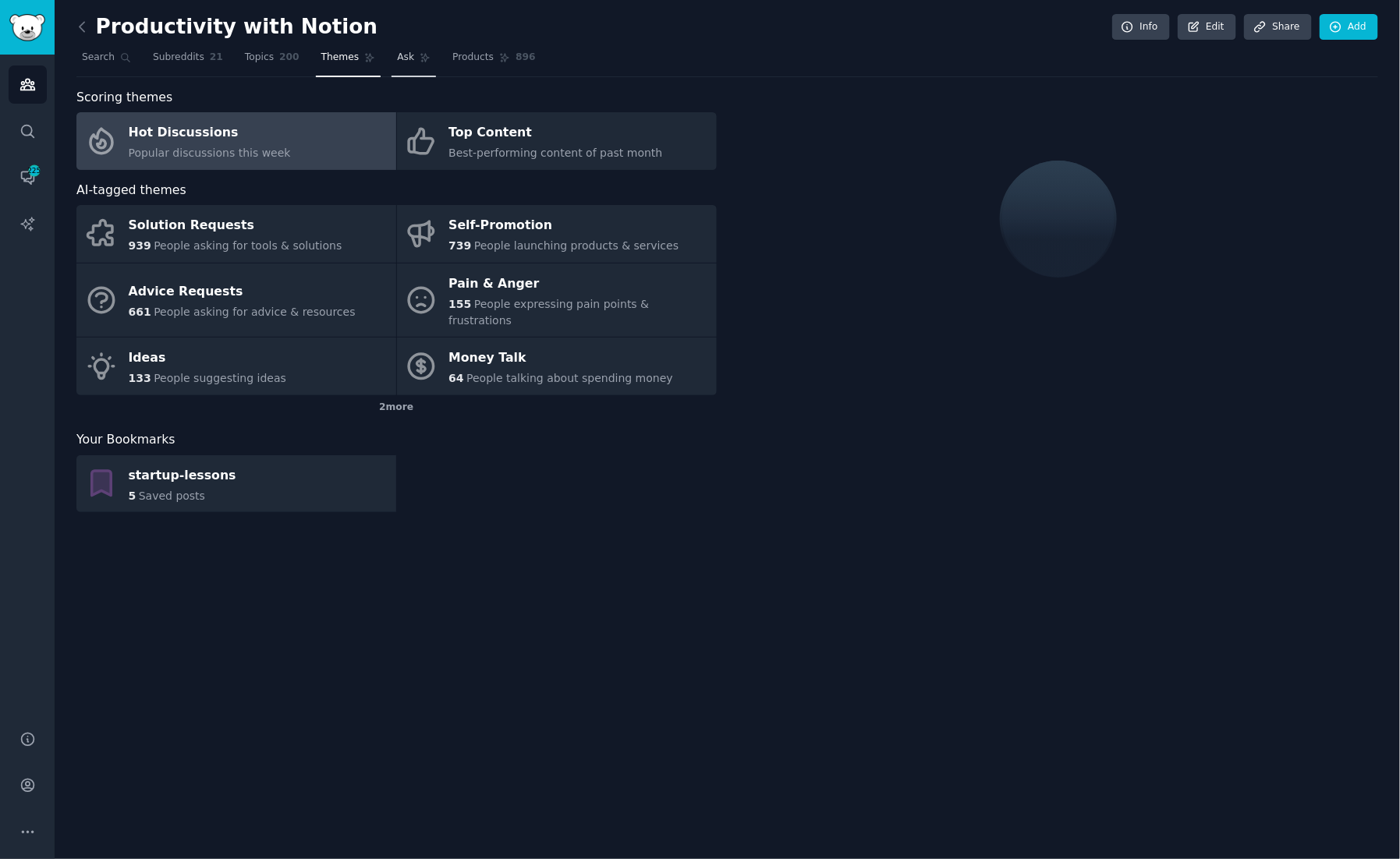
click at [402, 64] on link "Ask" at bounding box center [414, 61] width 45 height 32
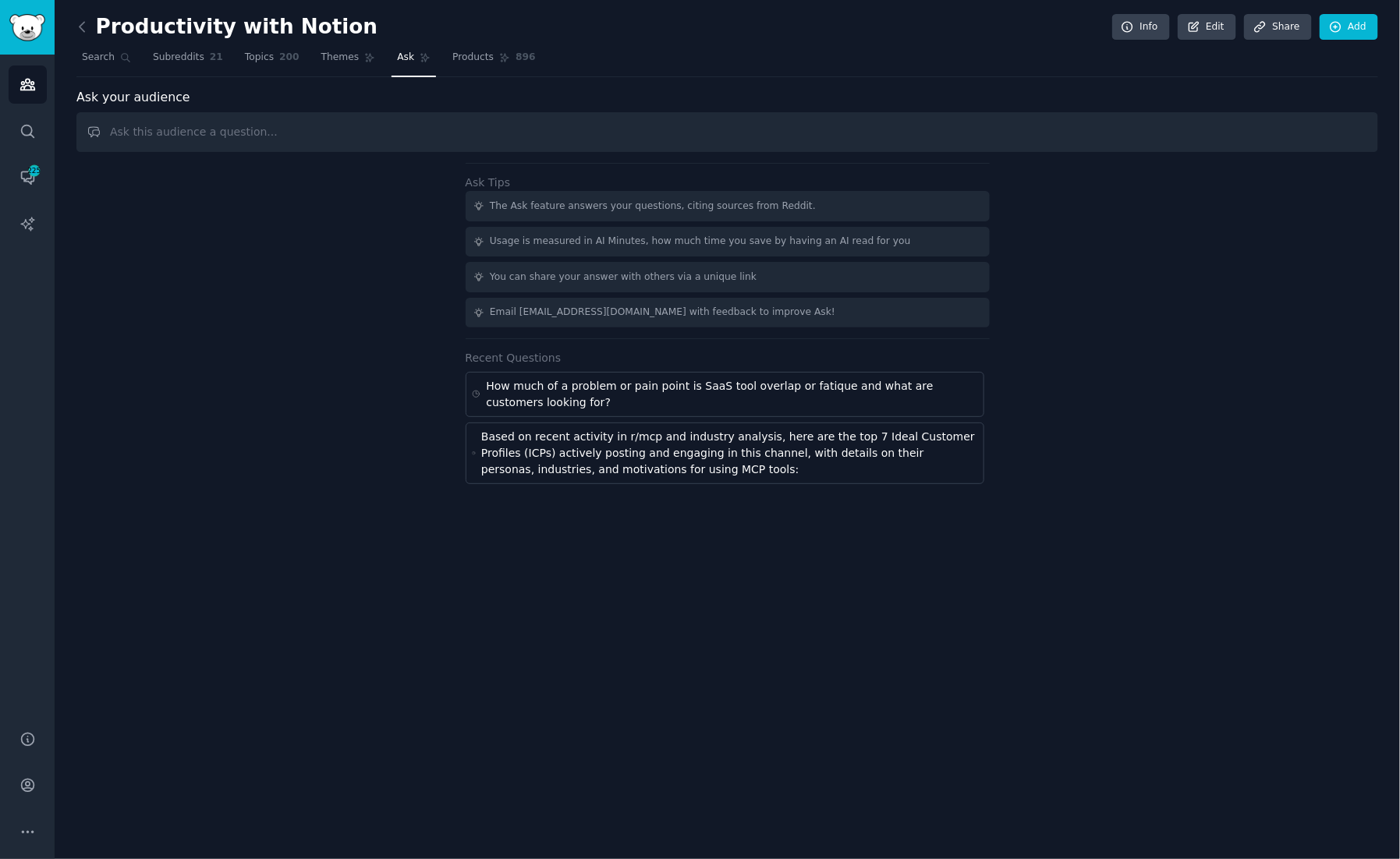
click at [297, 127] on input "text" at bounding box center [727, 132] width 1301 height 39
drag, startPoint x: 219, startPoint y: 130, endPoint x: 306, endPoint y: 131, distance: 87.0
click at [306, 131] on input "What about the issue of tool allocation or lack of use, paying for a lot of too…" at bounding box center [727, 132] width 1301 height 39
type input "What about the issue paying for a lot of SaaS tools but rarely using them, so o…"
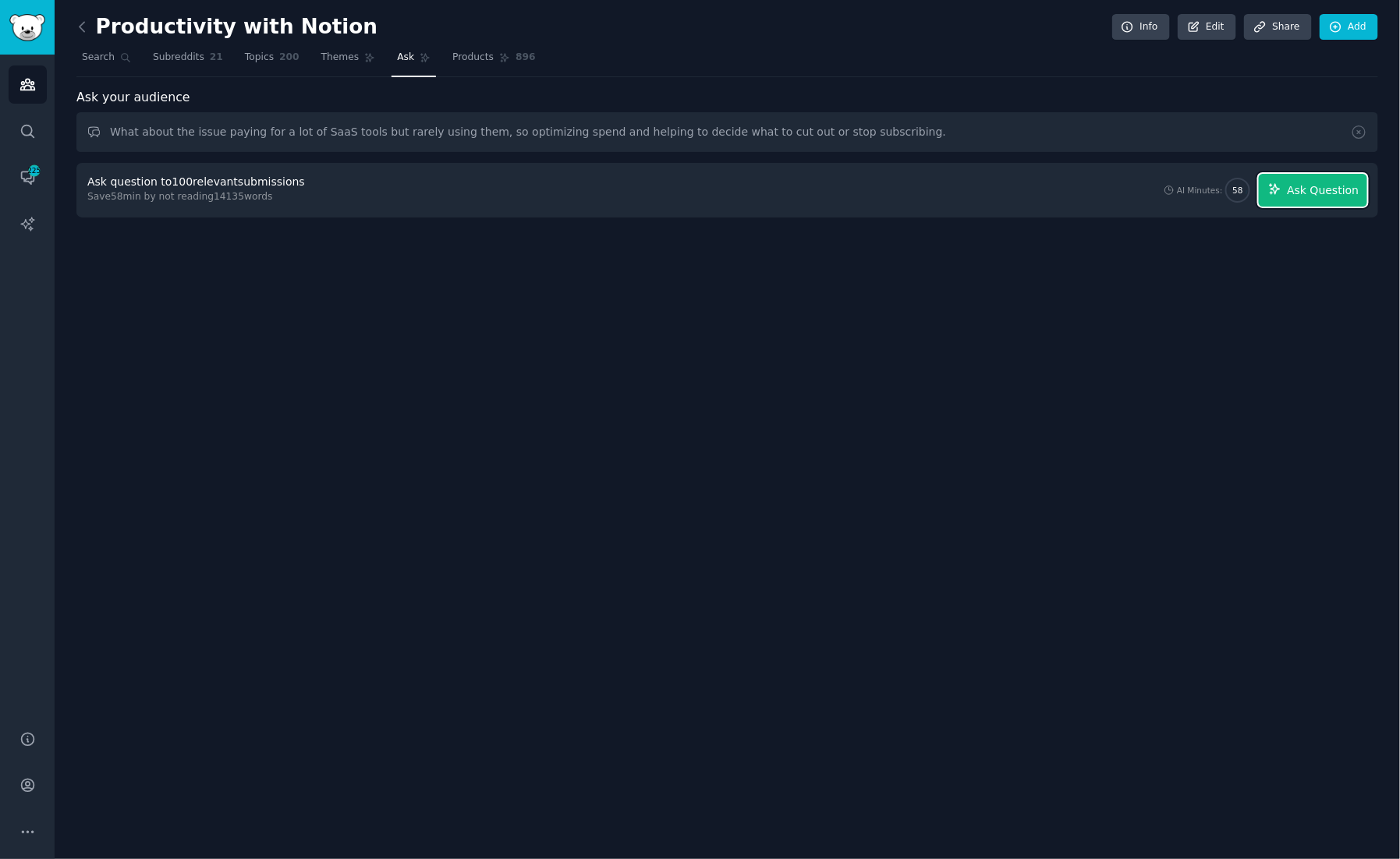
click at [1336, 198] on button "Ask Question" at bounding box center [1313, 190] width 108 height 33
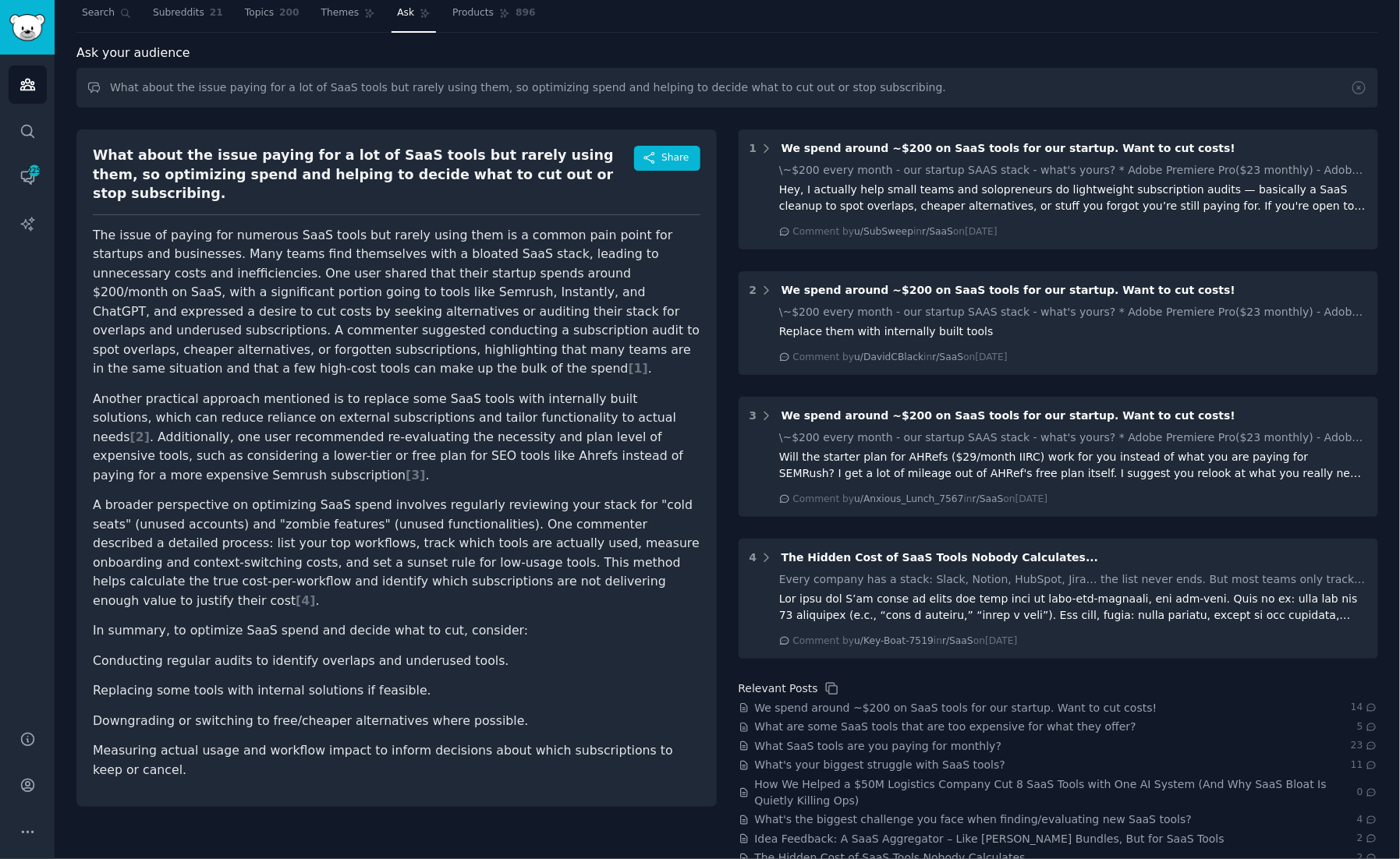
scroll to position [43, 0]
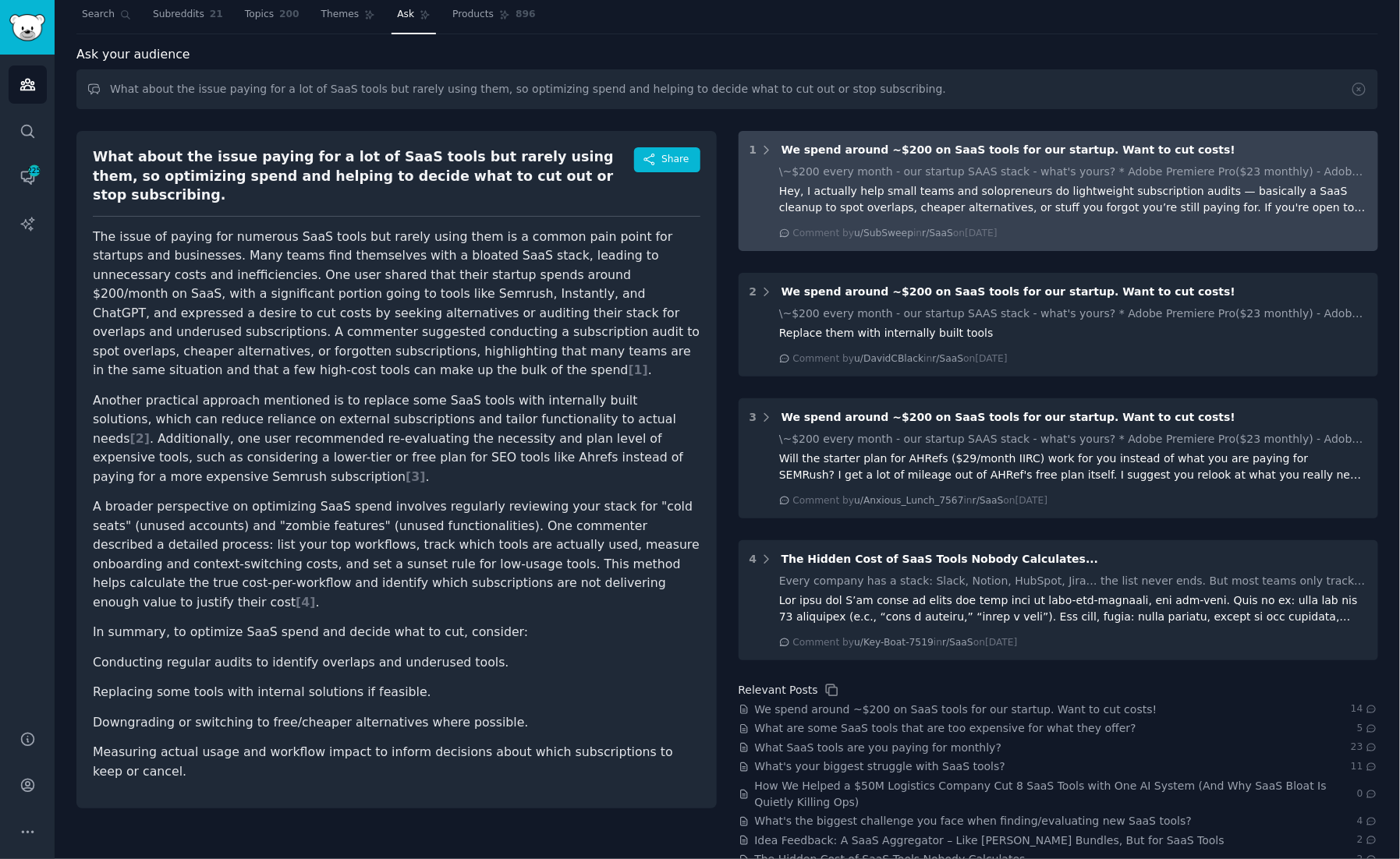
click at [1012, 175] on div "\~$200 every month - our startup SAAS stack - what's yours? * Adobe Premiere Pr…" at bounding box center [1073, 171] width 588 height 16
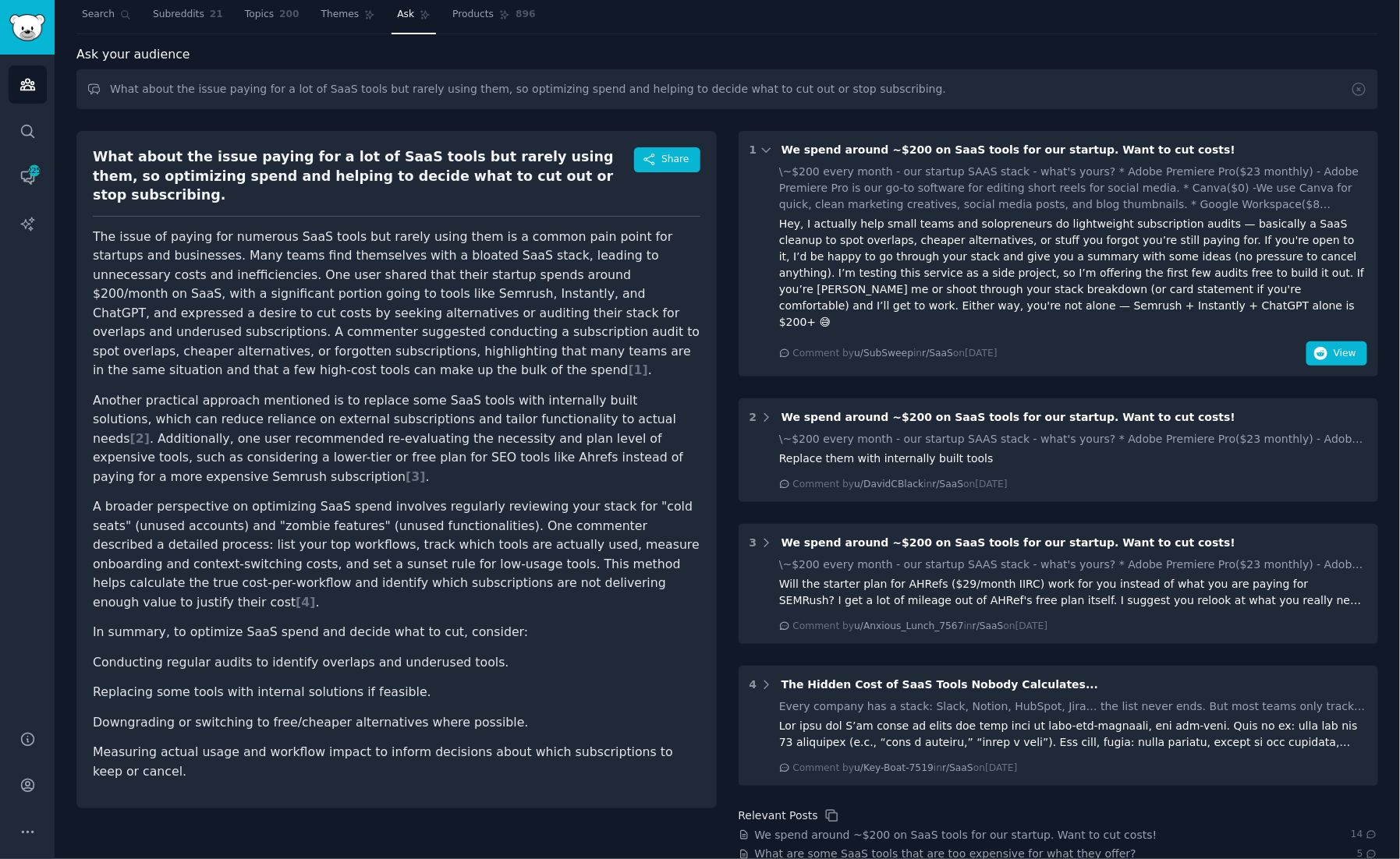
click at [1012, 175] on div "\~$200 every month - our startup SAAS stack - what's yours? * Adobe Premiere Pr…" at bounding box center [1073, 188] width 588 height 49
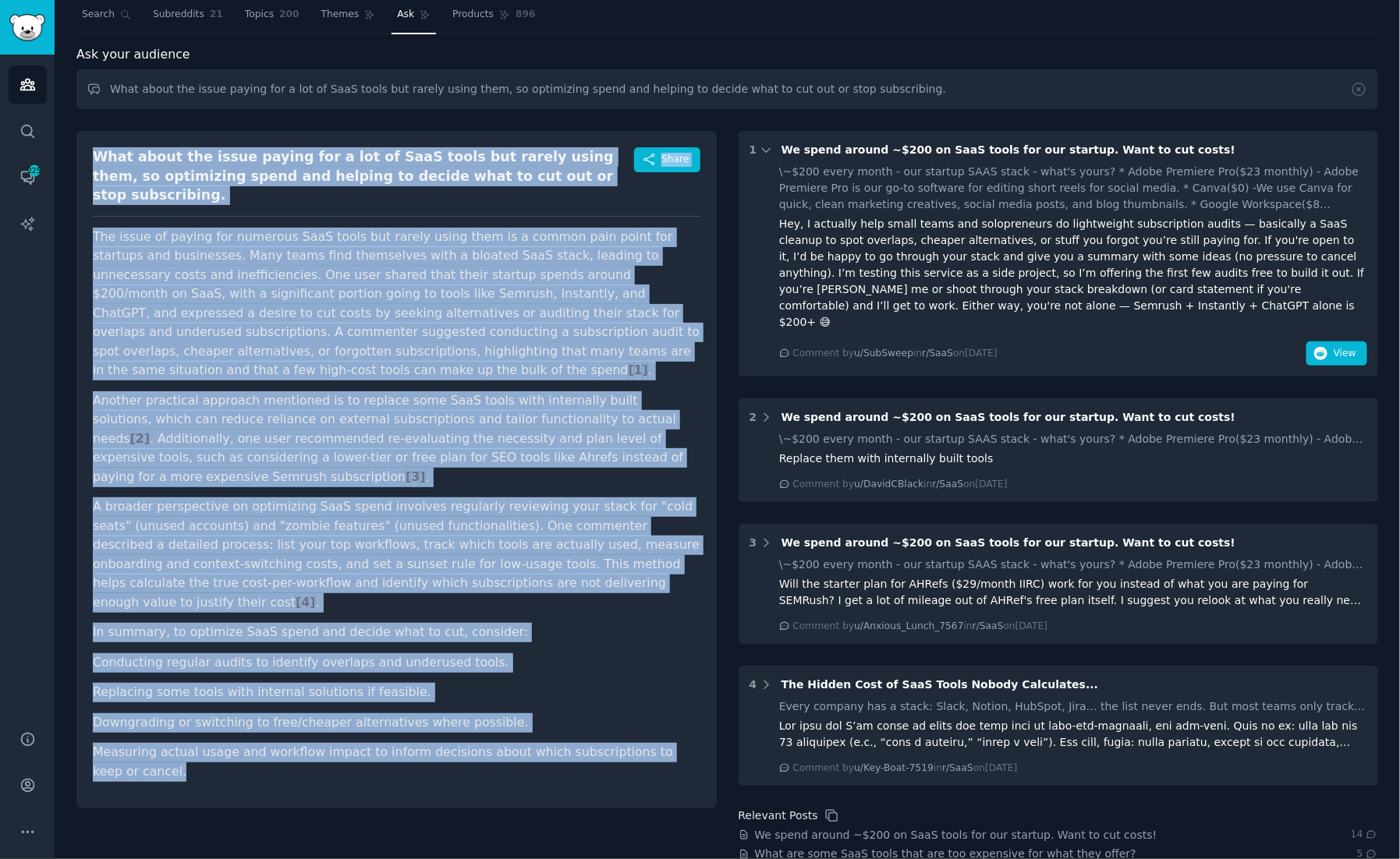
drag, startPoint x: 93, startPoint y: 150, endPoint x: 556, endPoint y: 721, distance: 735.1
click at [556, 721] on div "What about the issue paying for a lot of SaaS tools but rarely using them, so o…" at bounding box center [396, 470] width 640 height 677
copy div "What about the issue paying for a lot of SaaS tools but rarely using them, so o…"
